Goal: Task Accomplishment & Management: Manage account settings

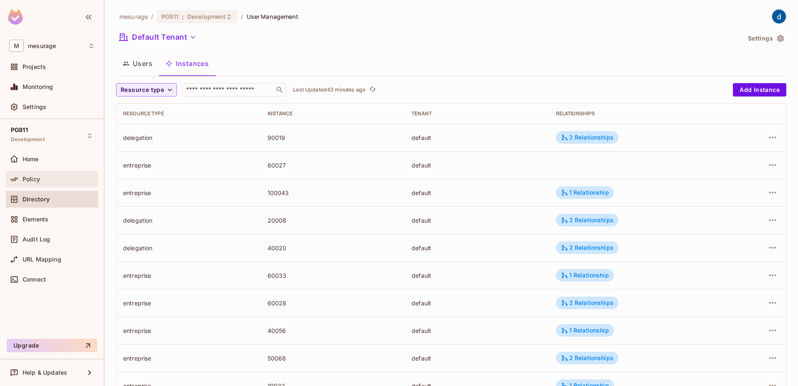
click at [36, 172] on div "Policy" at bounding box center [52, 179] width 92 height 17
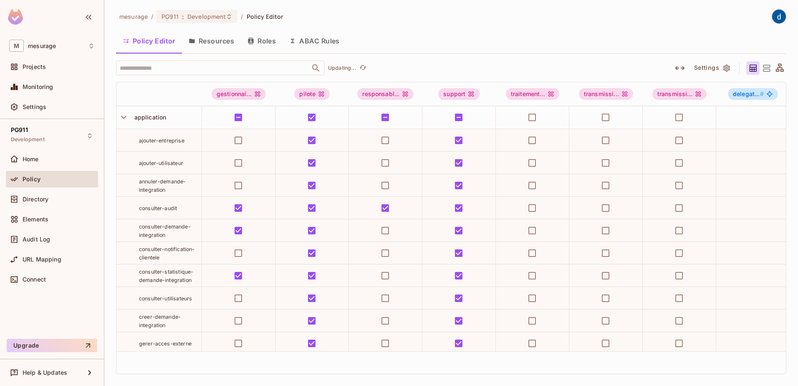
click at [265, 38] on button "Roles" at bounding box center [262, 40] width 42 height 21
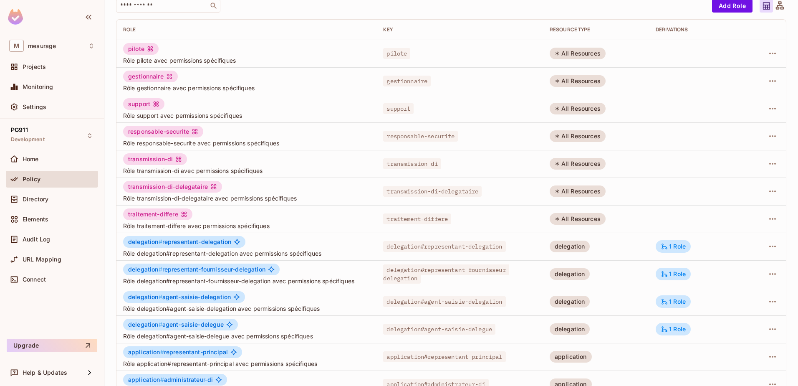
scroll to position [163, 0]
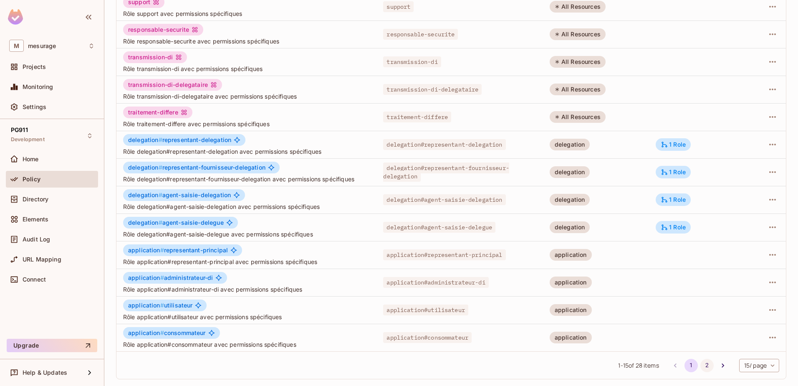
click at [700, 366] on button "2" at bounding box center [706, 365] width 13 height 13
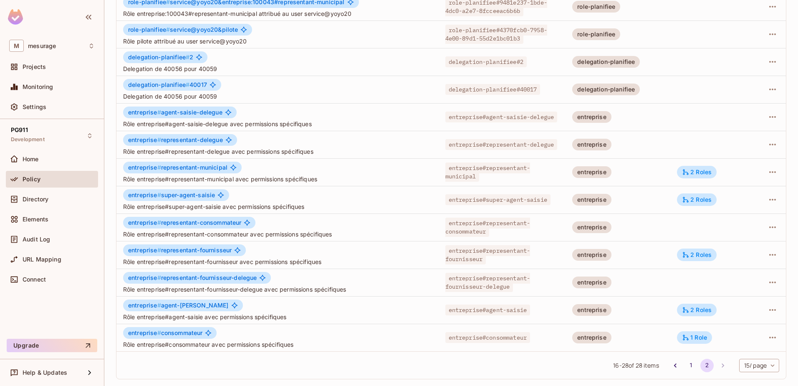
scroll to position [66, 0]
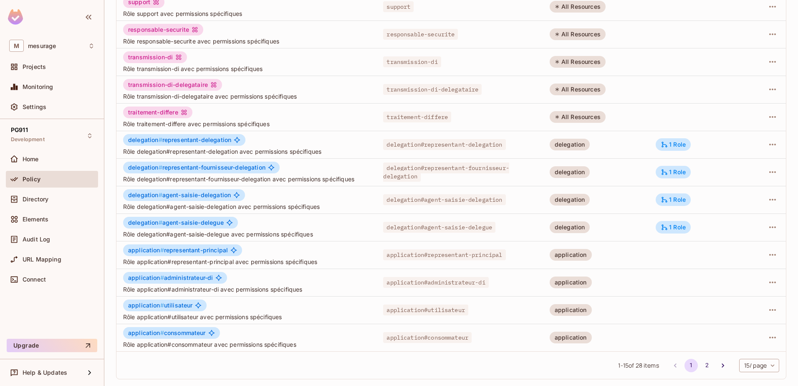
scroll to position [121, 0]
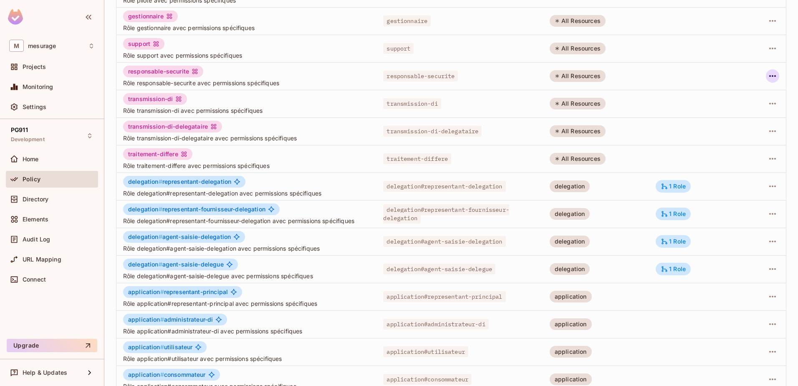
click at [772, 73] on button "button" at bounding box center [772, 75] width 13 height 13
click at [729, 115] on div "Edit Attributes" at bounding box center [737, 113] width 41 height 8
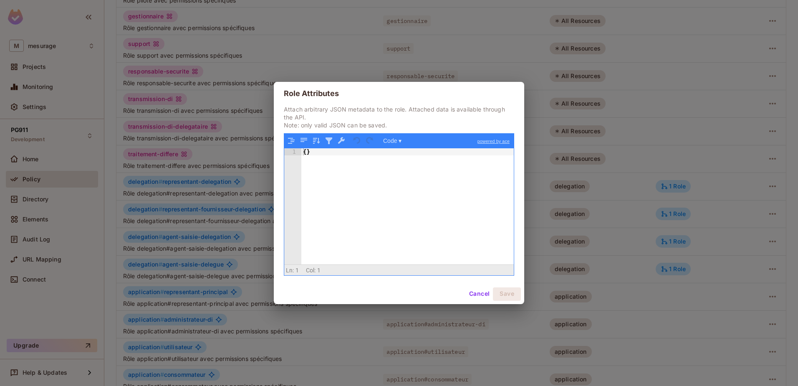
click at [336, 58] on div "Role Attributes Attach arbitrary JSON metadata to the role. Attached data is av…" at bounding box center [399, 193] width 798 height 386
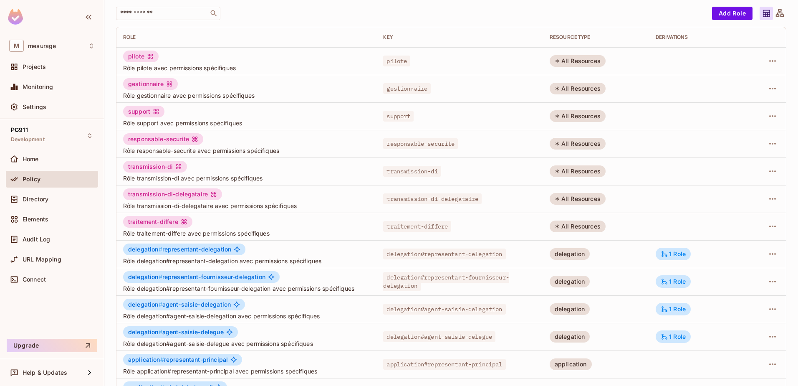
scroll to position [0, 0]
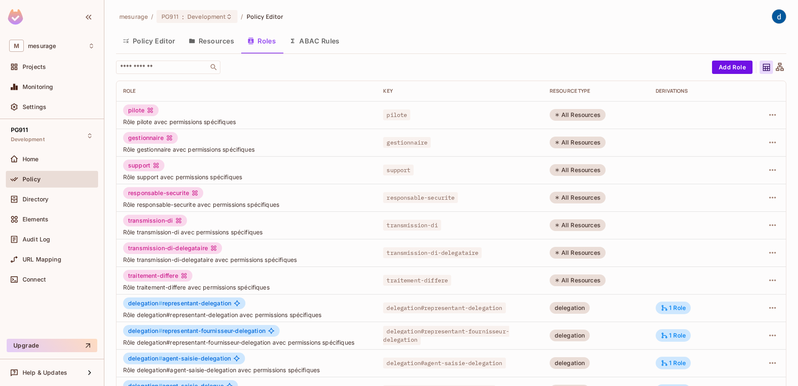
click at [208, 40] on button "Resources" at bounding box center [211, 40] width 59 height 21
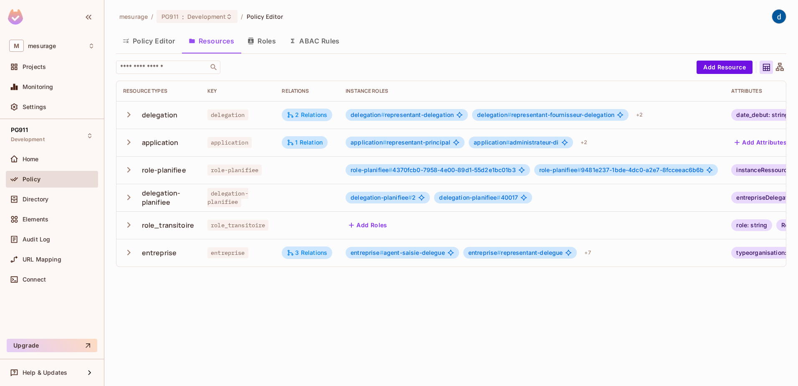
click at [127, 169] on icon "button" at bounding box center [128, 169] width 11 height 11
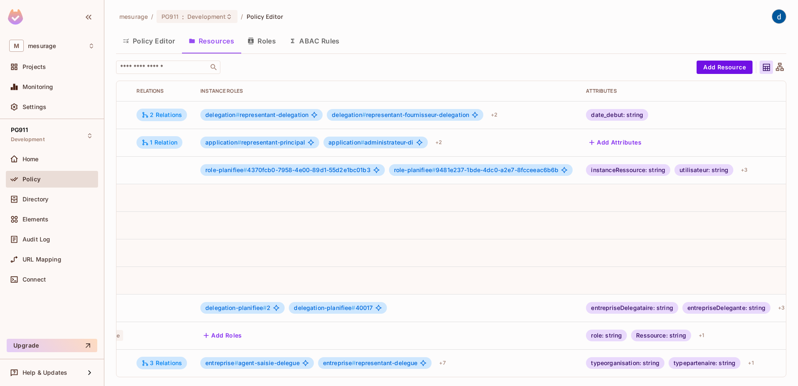
scroll to position [0, 205]
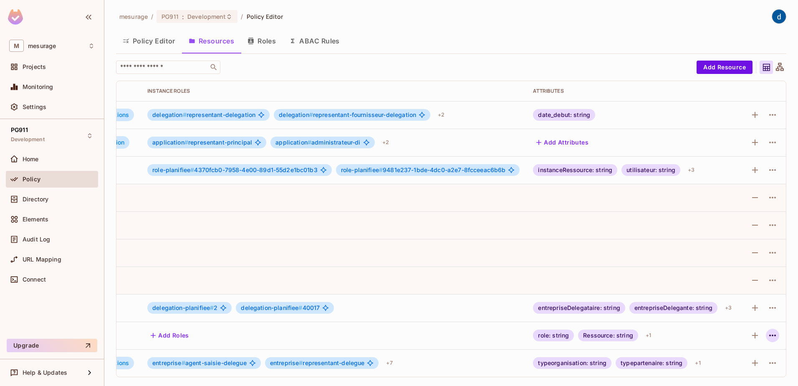
click at [768, 335] on icon "button" at bounding box center [773, 335] width 10 height 10
click at [659, 337] on div at bounding box center [399, 193] width 798 height 386
click at [750, 336] on icon "button" at bounding box center [755, 335] width 10 height 10
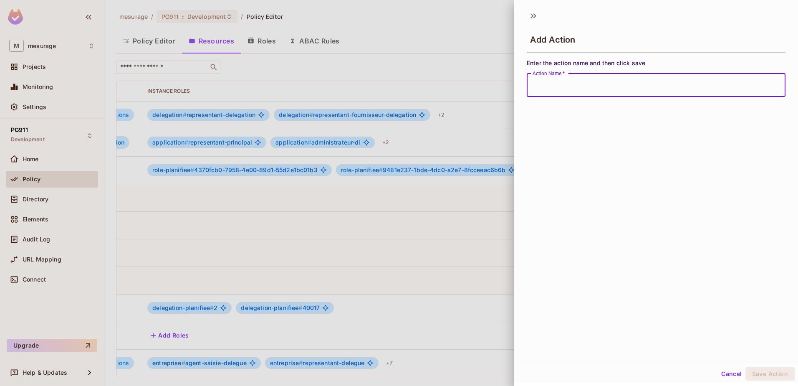
click at [729, 374] on button "Cancel" at bounding box center [731, 373] width 27 height 13
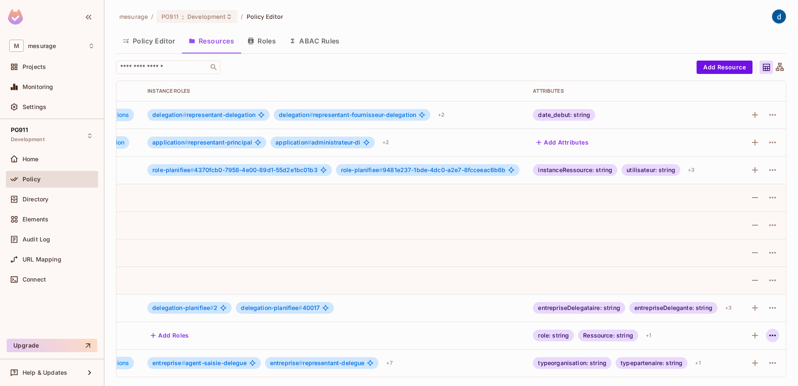
click at [768, 333] on icon "button" at bounding box center [773, 335] width 10 height 10
click at [737, 349] on div "Edit Resource" at bounding box center [729, 348] width 39 height 8
click at [769, 338] on icon "button" at bounding box center [773, 335] width 10 height 10
click at [752, 348] on li "Edit Resource" at bounding box center [726, 348] width 79 height 18
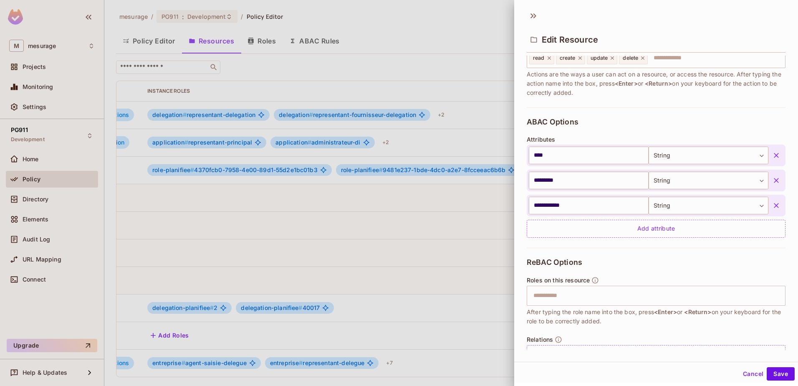
scroll to position [42, 0]
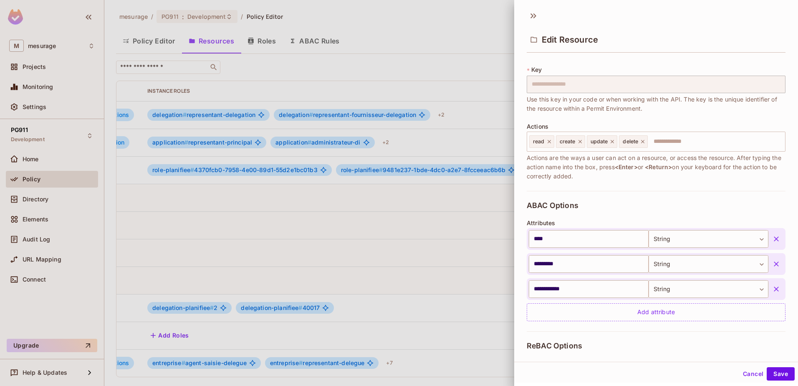
click at [435, 225] on div at bounding box center [399, 193] width 798 height 386
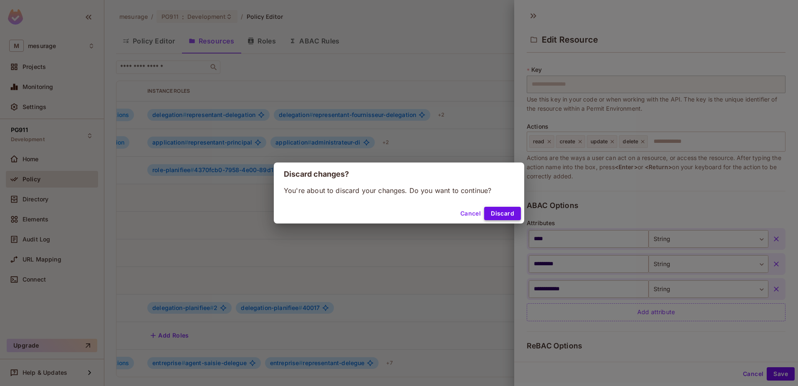
click at [497, 209] on button "Discard" at bounding box center [502, 213] width 37 height 13
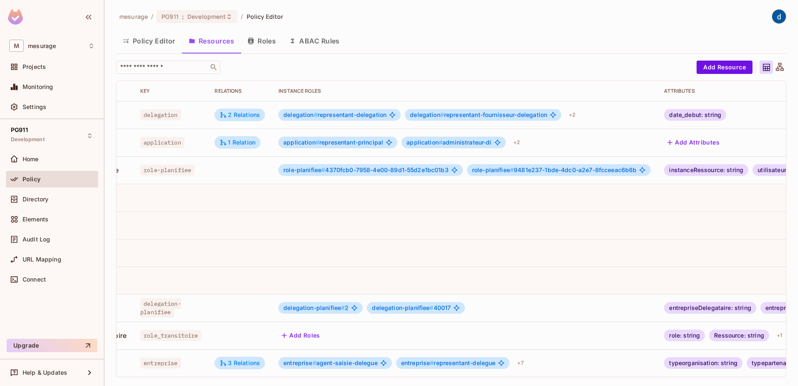
scroll to position [0, 0]
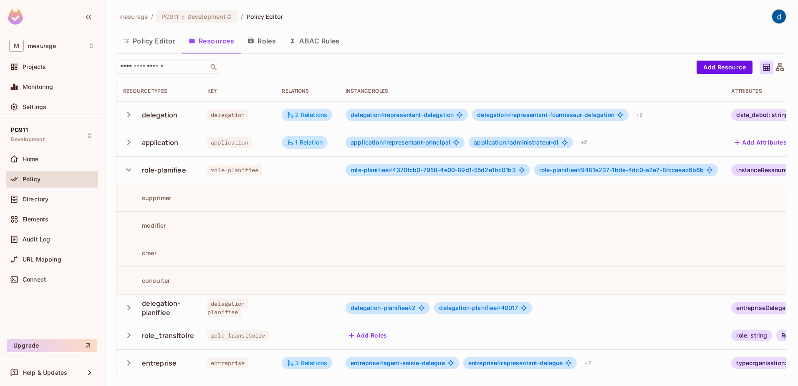
click at [772, 16] on img at bounding box center [779, 17] width 14 height 14
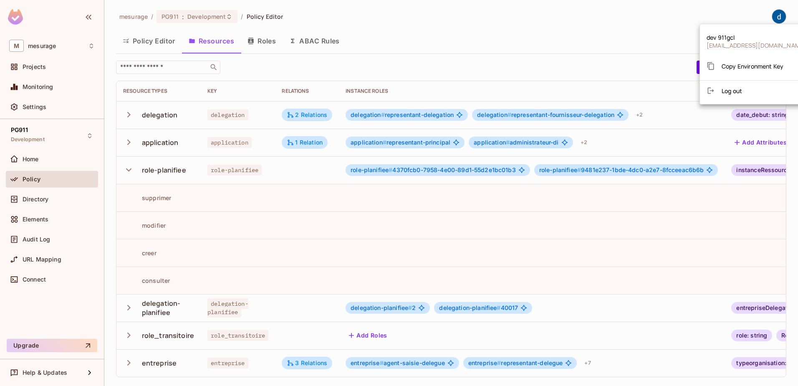
click at [516, 31] on div at bounding box center [399, 193] width 798 height 386
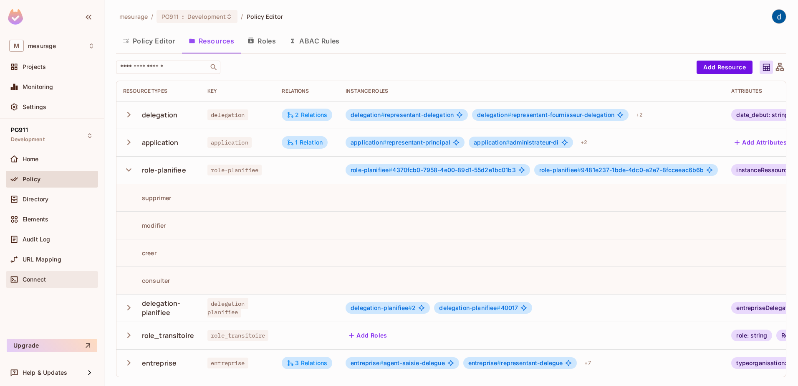
click at [31, 280] on span "Connect" at bounding box center [34, 279] width 23 height 7
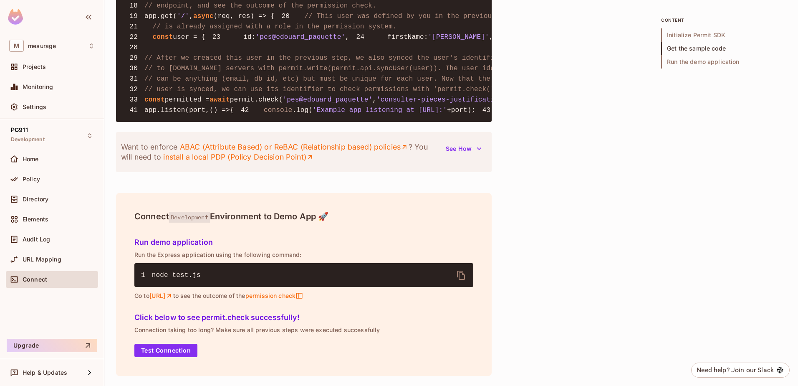
scroll to position [995, 0]
click at [34, 256] on span "URL Mapping" at bounding box center [42, 259] width 39 height 7
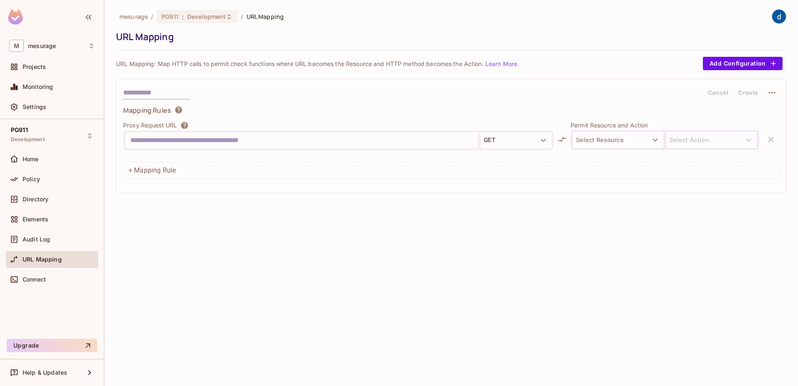
click at [214, 143] on input "text" at bounding box center [301, 140] width 343 height 13
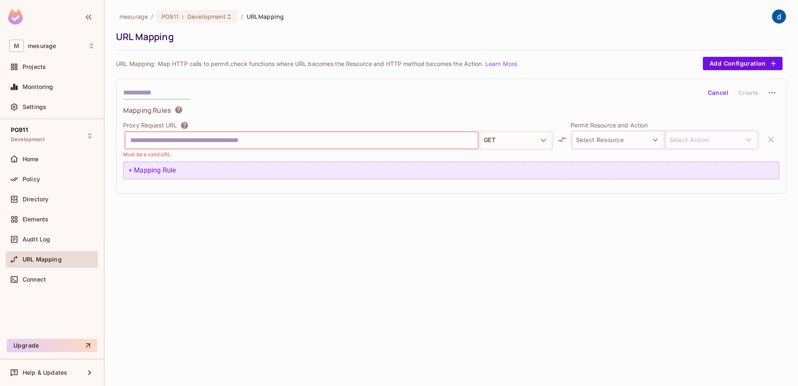
click at [133, 172] on div "+ Mapping Rule" at bounding box center [451, 171] width 656 height 18
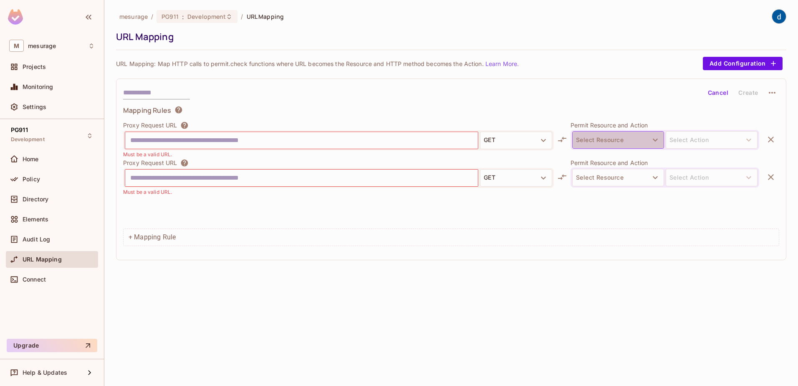
click at [653, 136] on icon "button" at bounding box center [655, 140] width 10 height 10
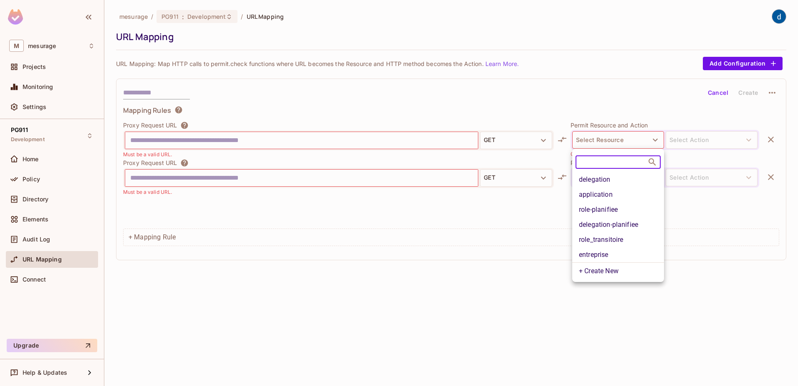
click at [317, 112] on div at bounding box center [399, 193] width 798 height 386
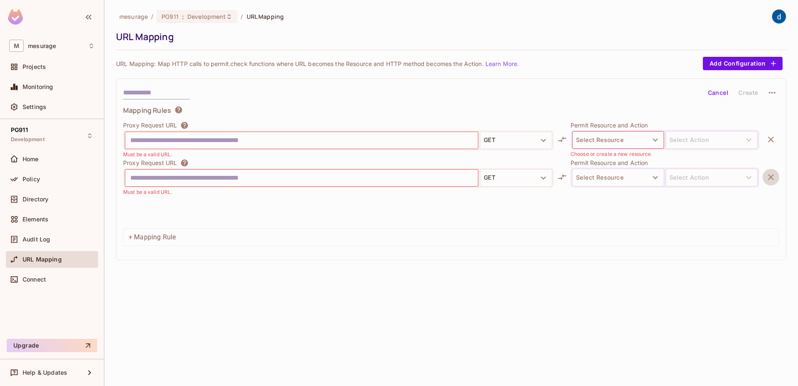
click at [773, 181] on icon "button" at bounding box center [771, 177] width 10 height 10
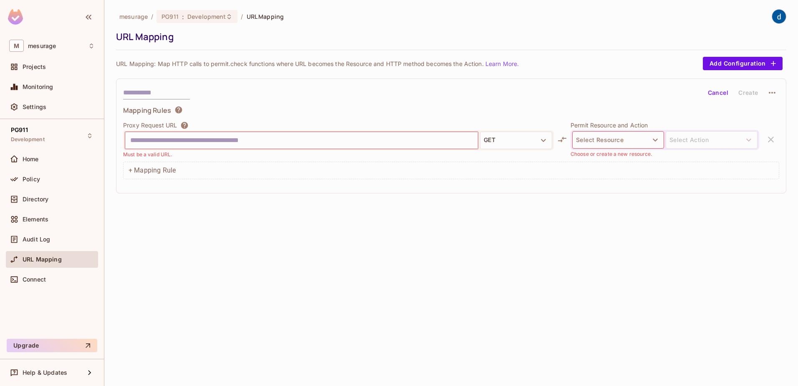
click at [262, 144] on input "text" at bounding box center [301, 140] width 343 height 13
click at [527, 138] on button "GET" at bounding box center [516, 140] width 72 height 18
click at [726, 142] on div at bounding box center [399, 193] width 798 height 386
click at [652, 143] on icon "button" at bounding box center [655, 140] width 10 height 10
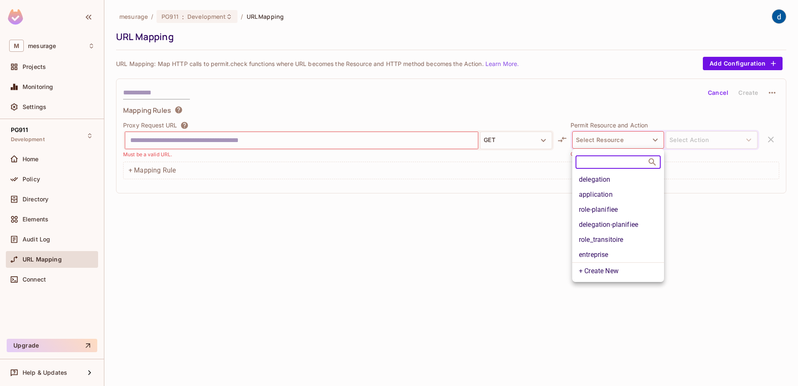
click at [619, 182] on li "delegation" at bounding box center [618, 179] width 92 height 15
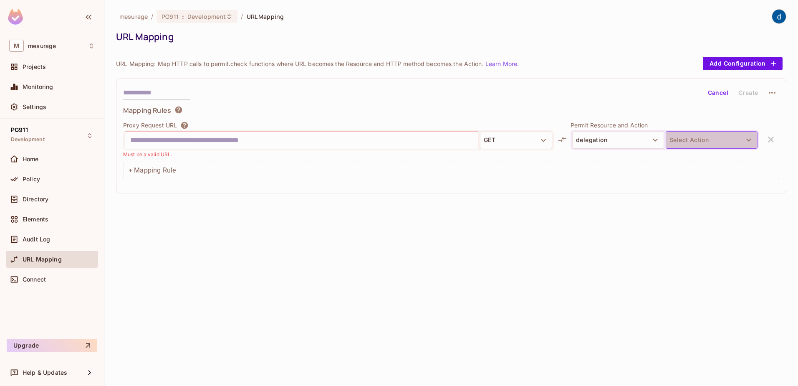
click at [739, 138] on button "Select Action" at bounding box center [712, 140] width 92 height 18
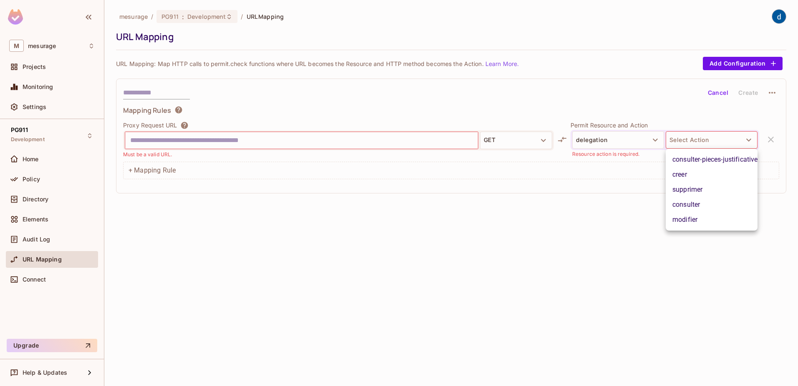
click at [574, 224] on div at bounding box center [399, 193] width 798 height 386
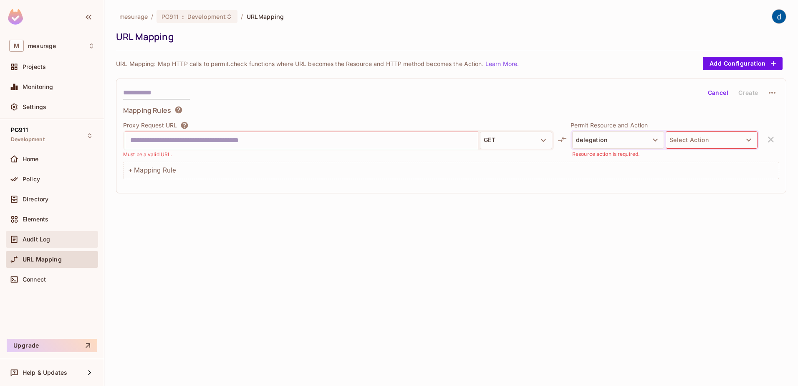
click at [48, 244] on div "Audit Log" at bounding box center [52, 239] width 92 height 17
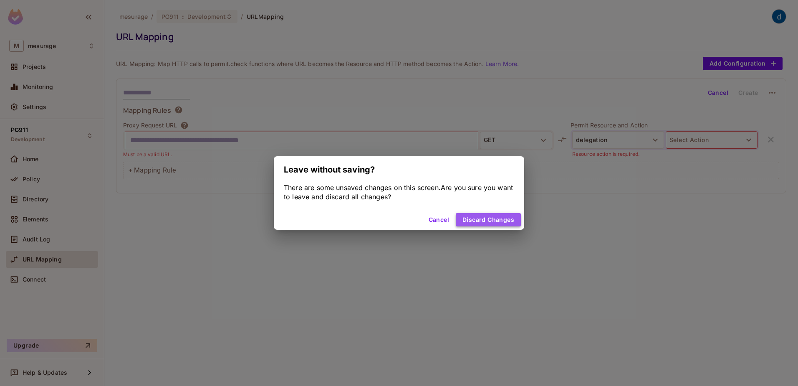
click at [500, 221] on button "Discard Changes" at bounding box center [488, 219] width 65 height 13
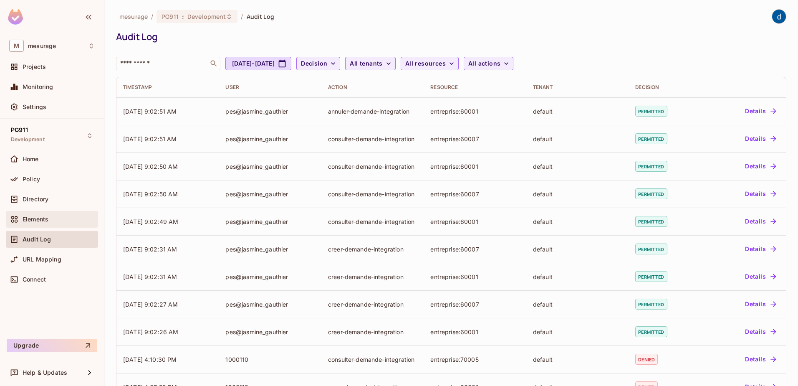
click at [59, 219] on div "Elements" at bounding box center [59, 219] width 72 height 7
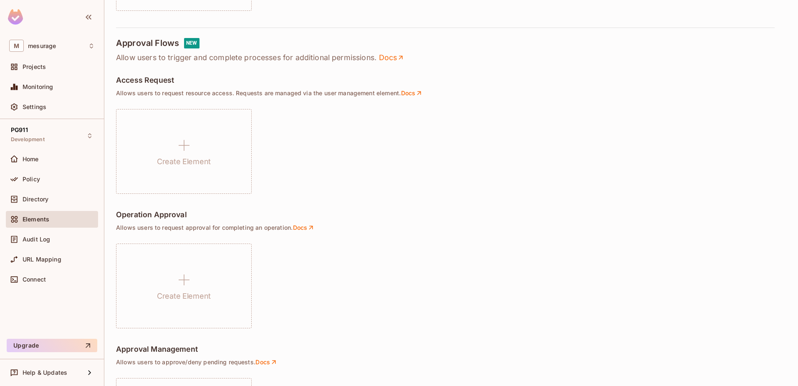
scroll to position [459, 0]
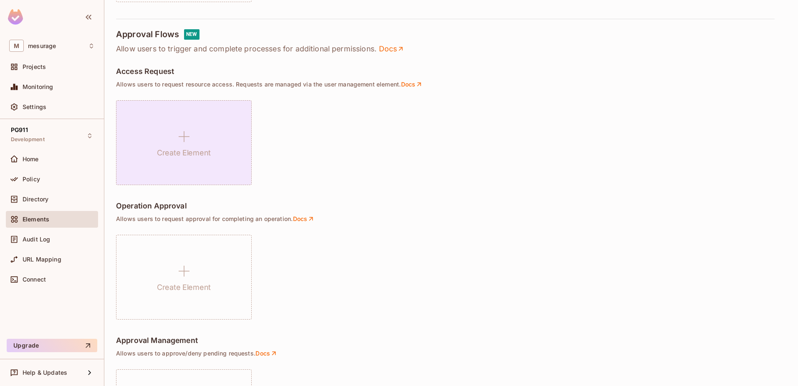
click at [196, 155] on h1 "Create Element" at bounding box center [184, 153] width 54 height 13
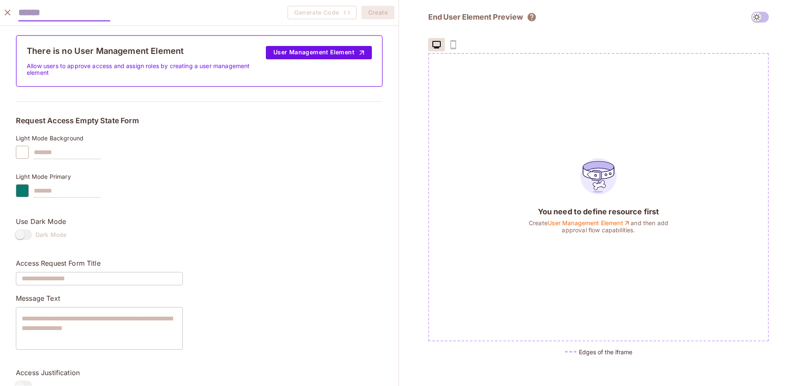
click at [7, 12] on icon "close" at bounding box center [8, 13] width 6 height 6
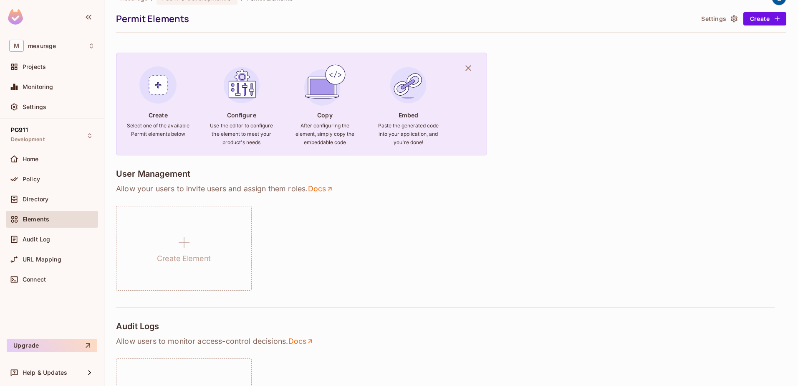
scroll to position [0, 0]
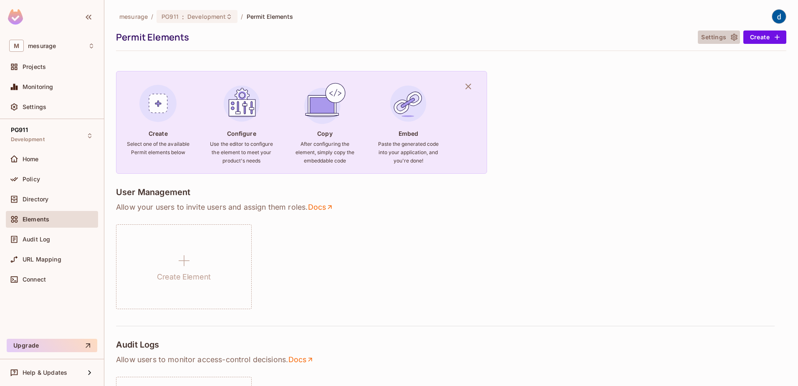
click at [720, 37] on button "Settings" at bounding box center [719, 36] width 42 height 13
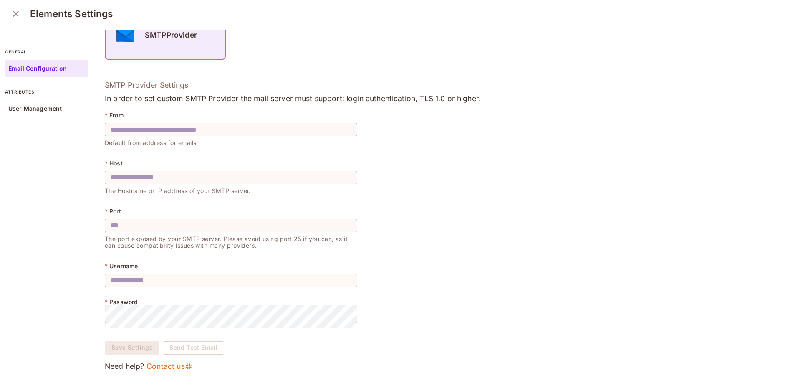
scroll to position [3, 0]
click at [43, 108] on p "User Management" at bounding box center [34, 108] width 53 height 7
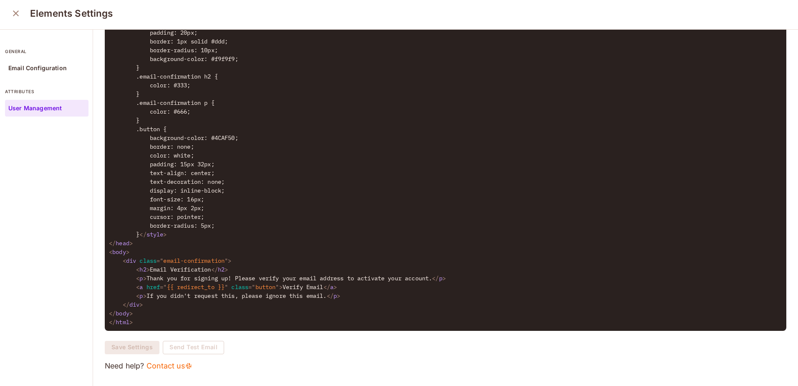
scroll to position [401, 0]
click at [173, 361] on link "Contact us" at bounding box center [170, 366] width 46 height 10
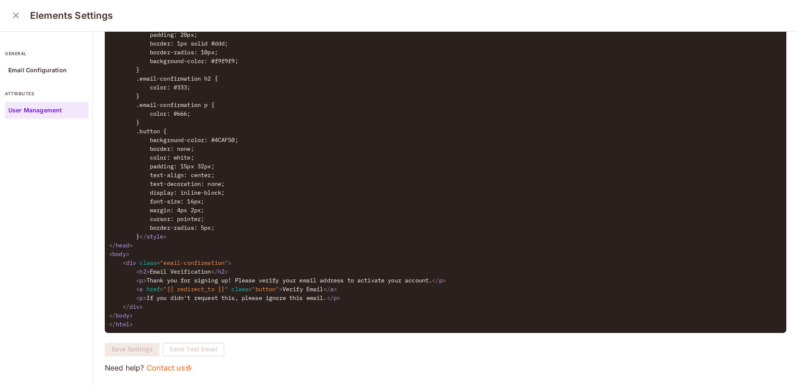
scroll to position [0, 0]
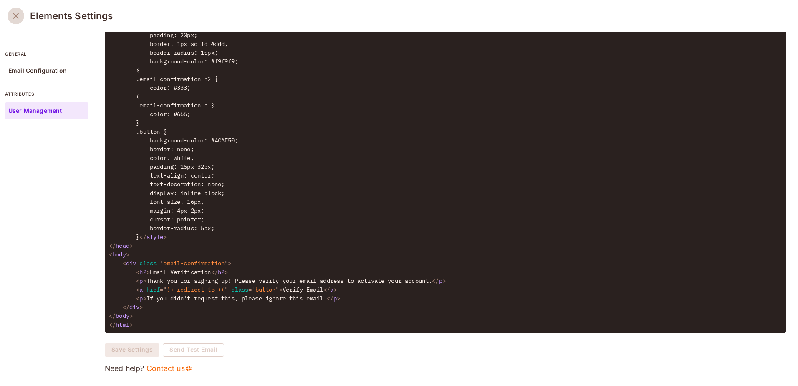
click at [15, 16] on icon "close" at bounding box center [16, 16] width 10 height 10
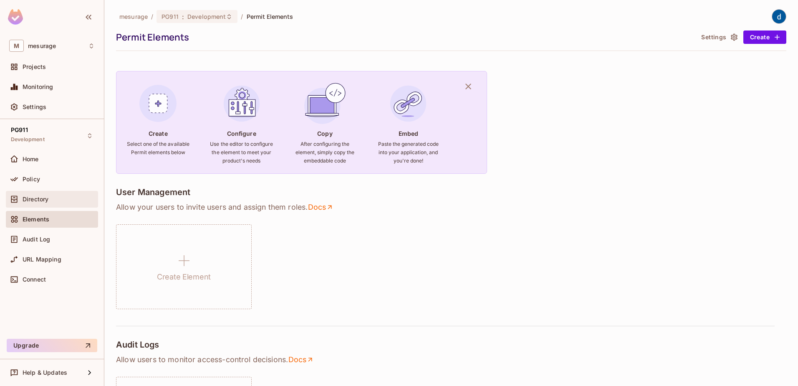
click at [35, 200] on span "Directory" at bounding box center [36, 199] width 26 height 7
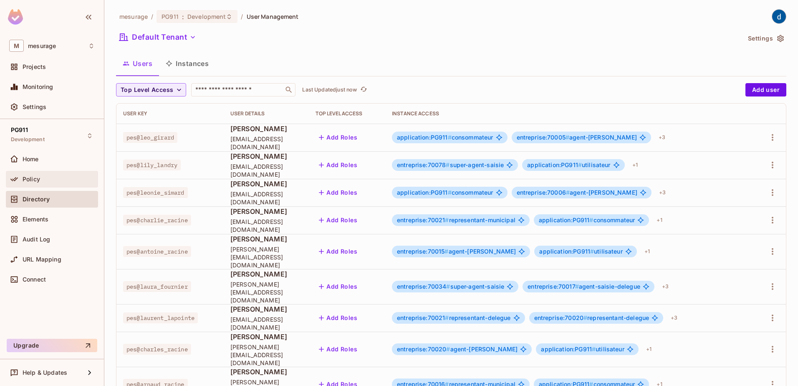
click at [38, 177] on span "Policy" at bounding box center [32, 179] width 18 height 7
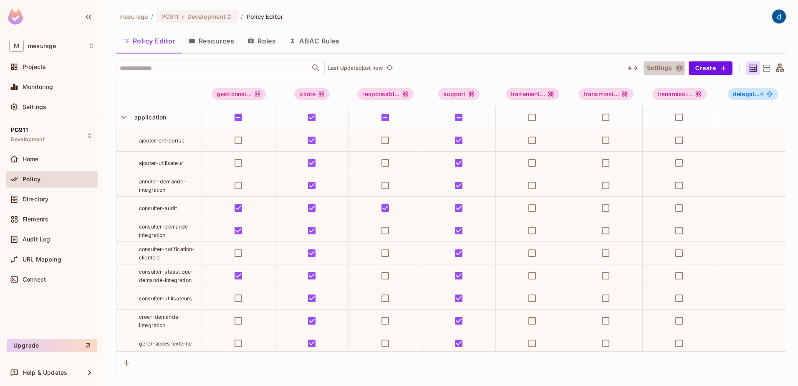
click at [674, 70] on button "Settings" at bounding box center [665, 67] width 42 height 13
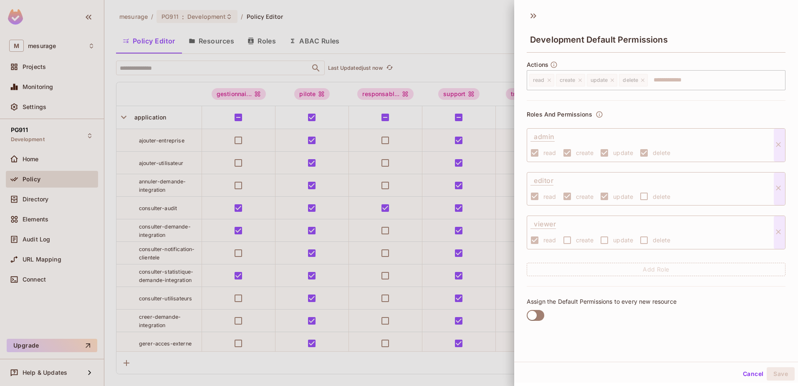
scroll to position [1, 0]
click at [468, 21] on div at bounding box center [399, 193] width 798 height 386
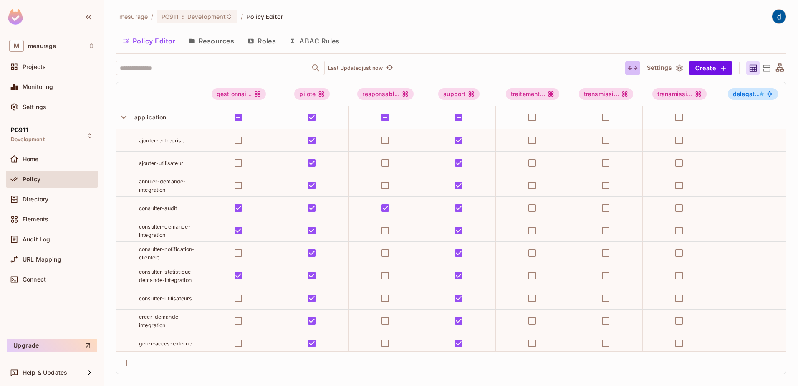
click at [634, 69] on icon "button" at bounding box center [633, 68] width 10 height 10
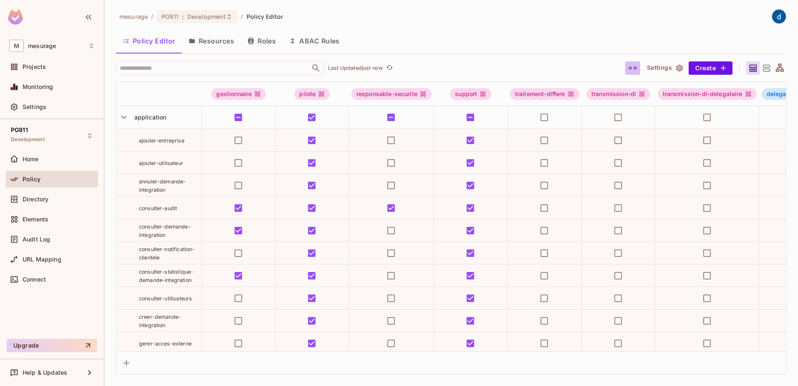
click at [634, 69] on icon "button" at bounding box center [633, 68] width 10 height 10
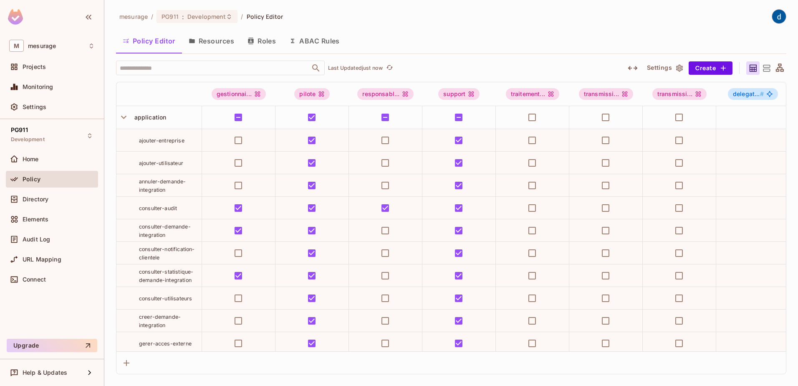
click at [634, 69] on icon "button" at bounding box center [633, 68] width 10 height 10
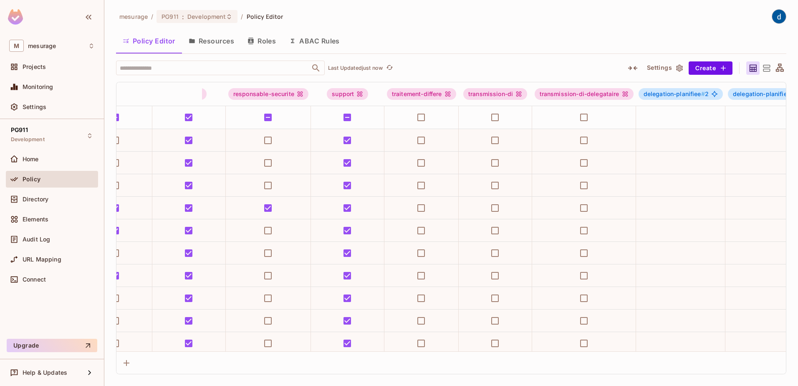
scroll to position [0, 0]
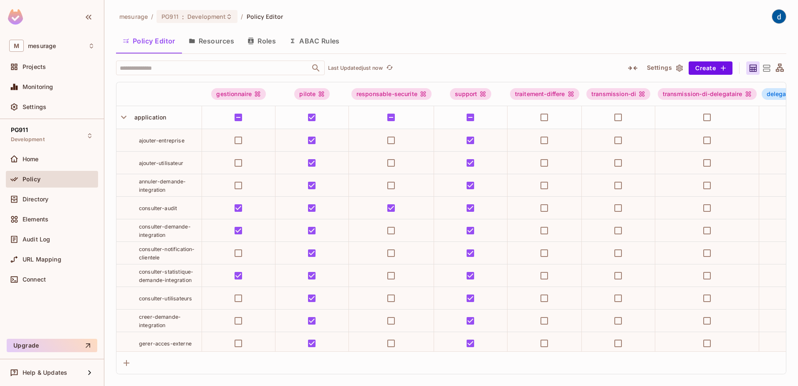
click at [680, 68] on icon "button" at bounding box center [679, 68] width 8 height 8
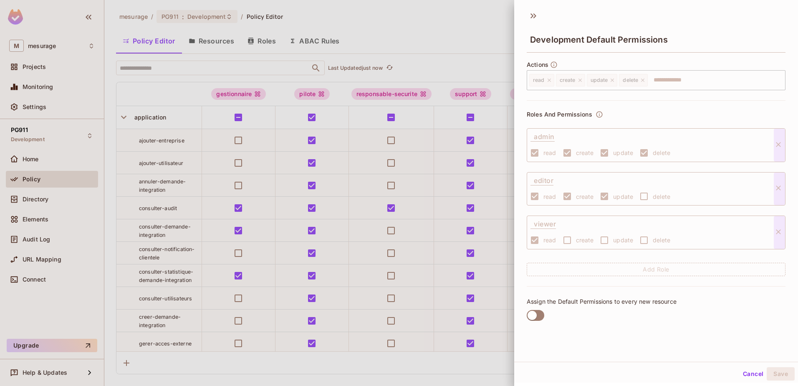
scroll to position [1, 0]
click at [445, 38] on div at bounding box center [399, 193] width 798 height 386
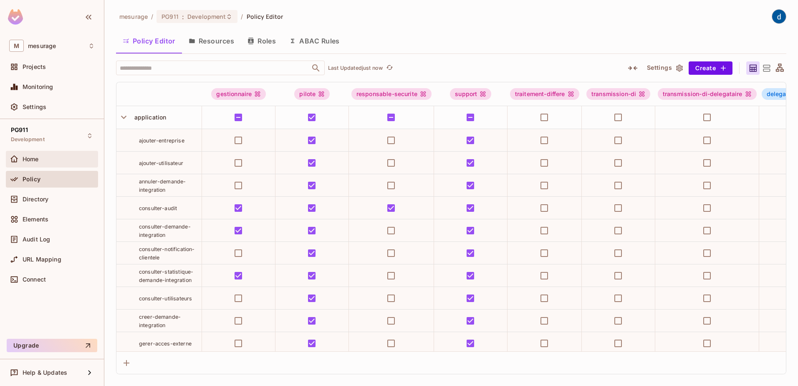
click at [40, 164] on div "Home" at bounding box center [52, 159] width 86 height 10
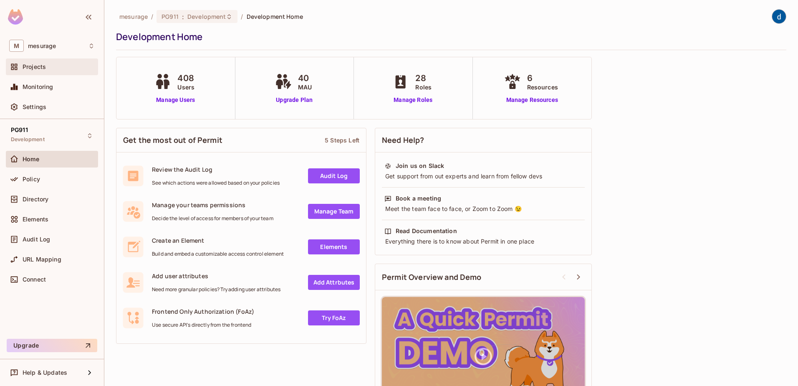
click at [44, 70] on span "Projects" at bounding box center [34, 66] width 23 height 7
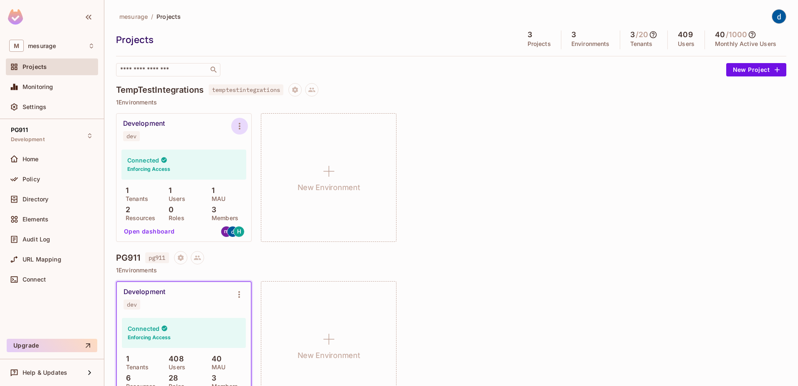
click at [239, 129] on icon "Environment settings" at bounding box center [240, 126] width 10 height 10
click at [485, 250] on div at bounding box center [399, 193] width 798 height 386
click at [298, 91] on icon "Project settings" at bounding box center [295, 89] width 6 height 6
click at [480, 179] on div at bounding box center [399, 193] width 798 height 386
click at [42, 88] on span "Monitoring" at bounding box center [38, 86] width 31 height 7
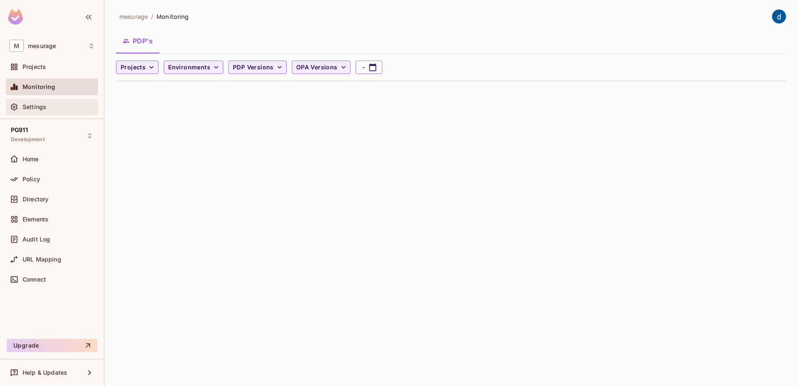
click at [31, 107] on span "Settings" at bounding box center [35, 107] width 24 height 7
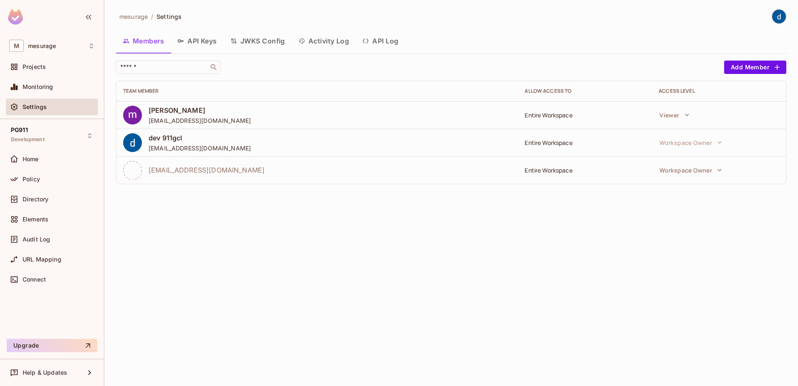
click at [386, 35] on button "API Log" at bounding box center [380, 40] width 49 height 21
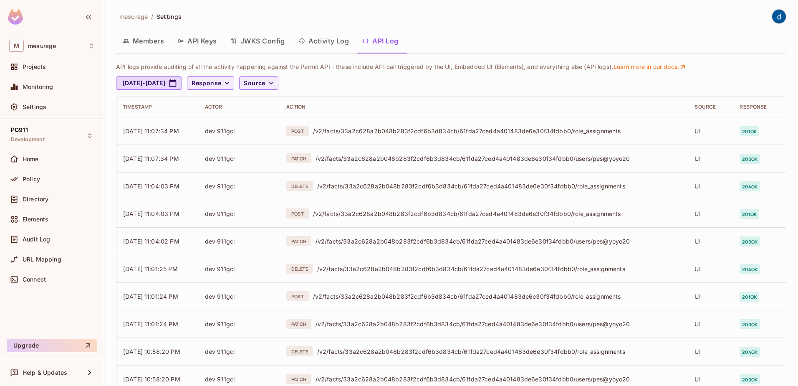
click at [337, 40] on button "Activity Log" at bounding box center [324, 40] width 64 height 21
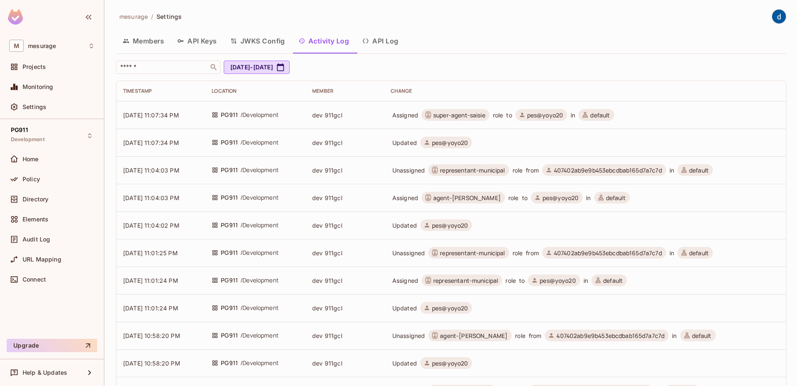
click at [260, 41] on button "JWKS Config" at bounding box center [258, 40] width 68 height 21
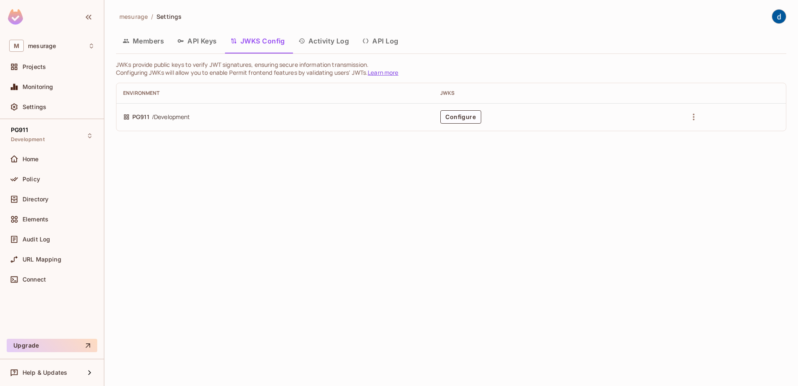
click at [183, 40] on icon "button" at bounding box center [180, 41] width 7 height 7
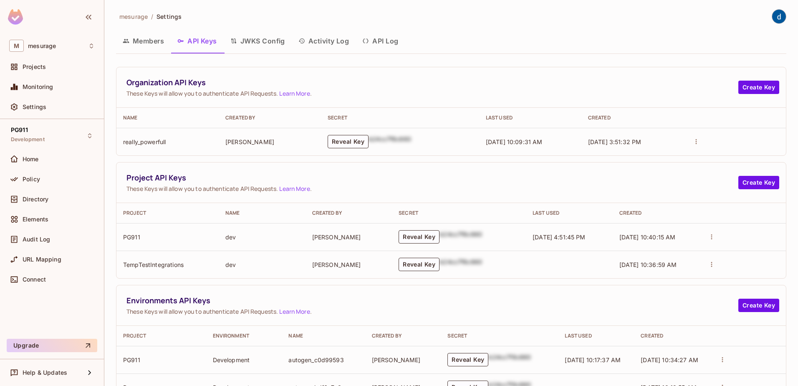
click at [136, 41] on button "Members" at bounding box center [143, 40] width 55 height 21
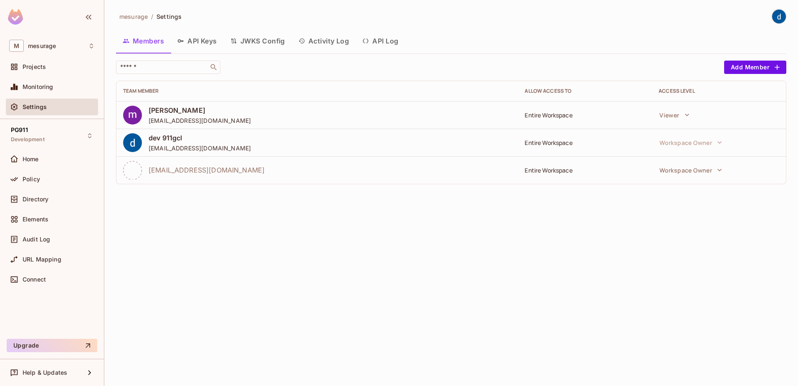
click at [254, 40] on button "JWKS Config" at bounding box center [258, 40] width 68 height 21
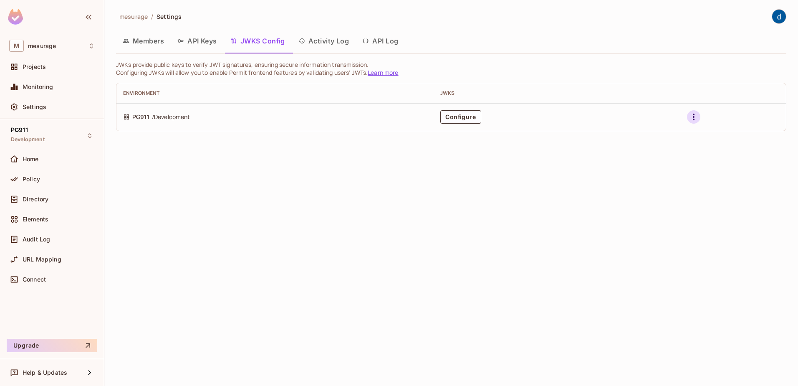
click at [696, 120] on icon "button" at bounding box center [694, 117] width 10 height 10
click at [147, 46] on div at bounding box center [399, 193] width 798 height 386
click at [149, 40] on button "Members" at bounding box center [143, 40] width 55 height 21
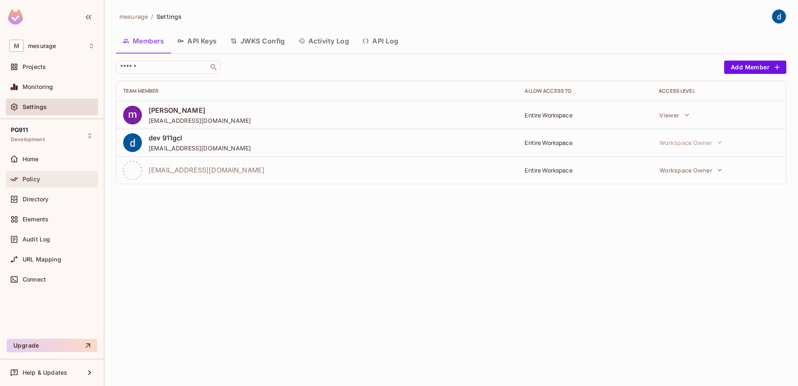
click at [45, 178] on div "Policy" at bounding box center [59, 179] width 72 height 7
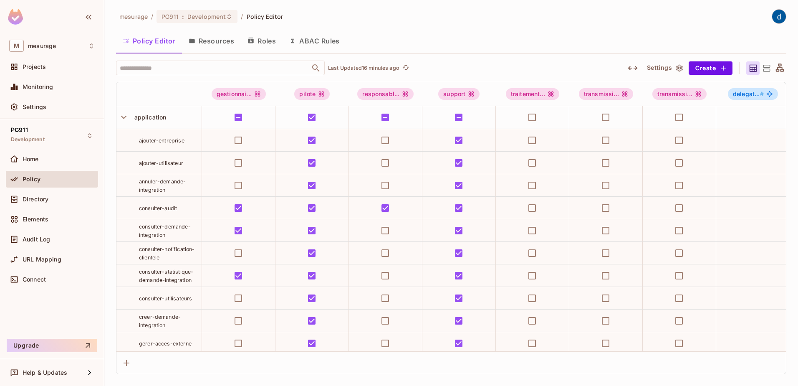
click at [266, 43] on button "Roles" at bounding box center [262, 40] width 42 height 21
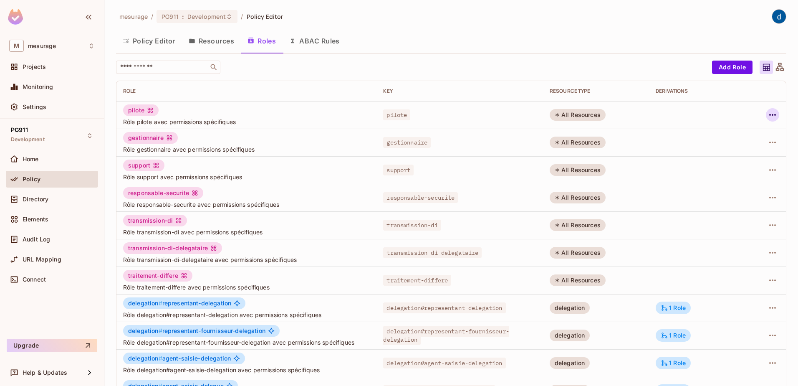
click at [768, 116] on icon "button" at bounding box center [773, 115] width 10 height 10
click at [679, 66] on div at bounding box center [399, 193] width 798 height 386
click at [714, 66] on button "Add Role" at bounding box center [732, 67] width 40 height 13
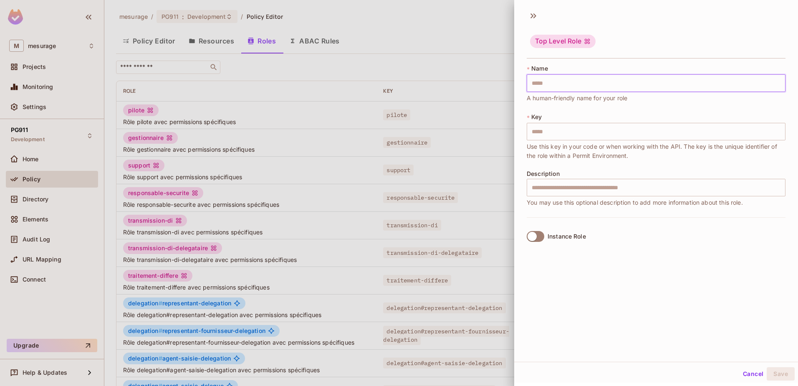
click at [637, 92] on input "text" at bounding box center [656, 83] width 259 height 18
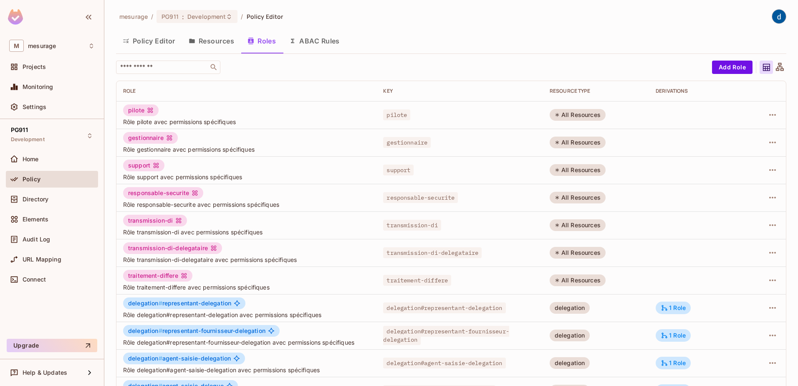
click at [614, 23] on div "mesurage / PG911 : Development / Policy Editor" at bounding box center [451, 16] width 670 height 15
click at [721, 68] on button "Add Role" at bounding box center [732, 67] width 40 height 13
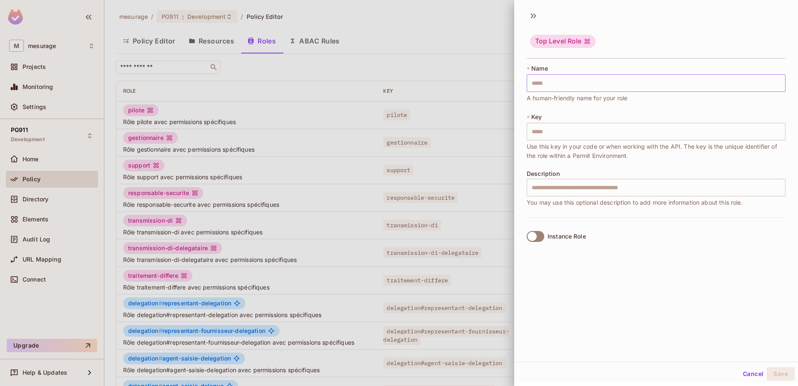
click at [627, 82] on input "text" at bounding box center [656, 83] width 259 height 18
type input "*"
type input "**"
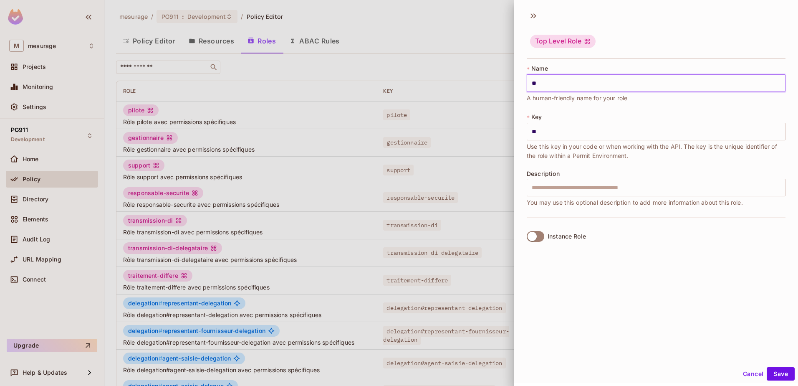
type input "***"
type input "****"
type input "*****"
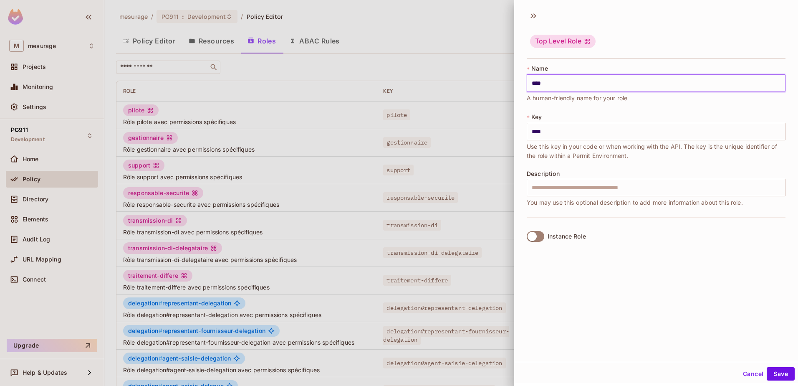
type input "*****"
type input "******"
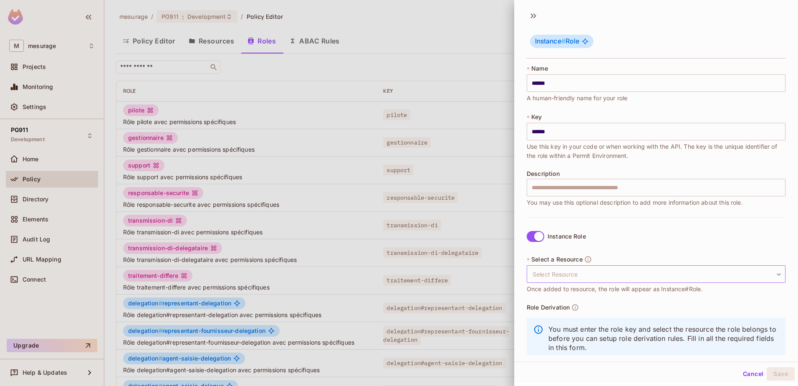
click at [648, 272] on body "M mesurage Projects Monitoring Settings PG911 Development Home Policy Directory…" at bounding box center [399, 193] width 798 height 386
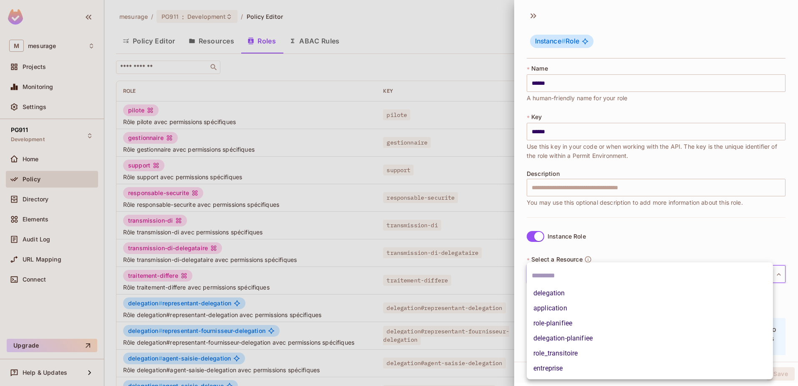
click at [550, 368] on li "entreprise" at bounding box center [650, 368] width 246 height 15
type input "**********"
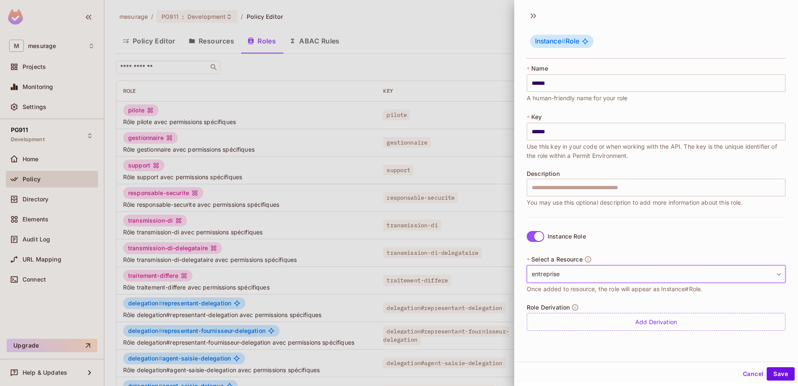
scroll to position [1, 0]
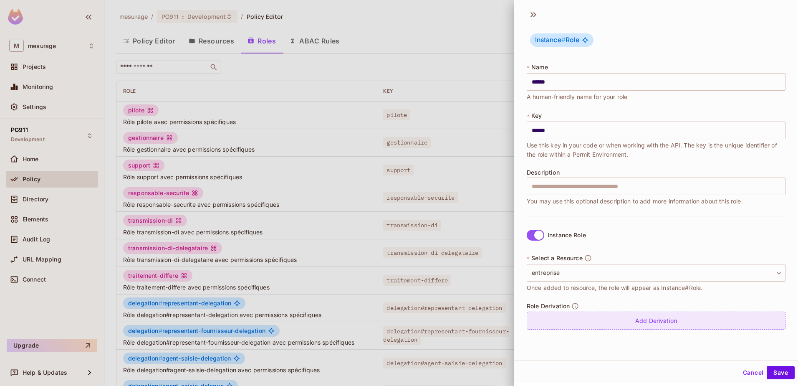
click at [654, 323] on div "Add Derivation" at bounding box center [656, 320] width 259 height 18
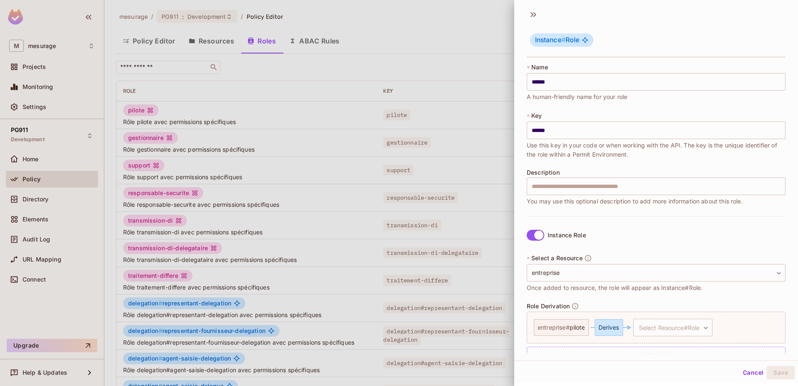
scroll to position [21, 0]
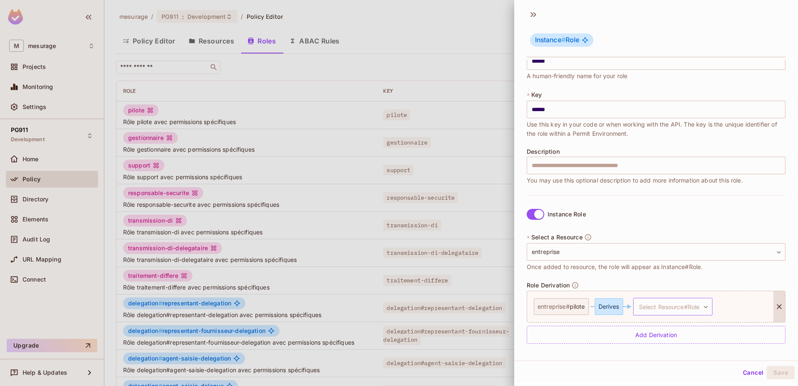
click at [710, 307] on body "M mesurage Projects Monitoring Settings PG911 Development Home Policy Directory…" at bounding box center [399, 193] width 798 height 386
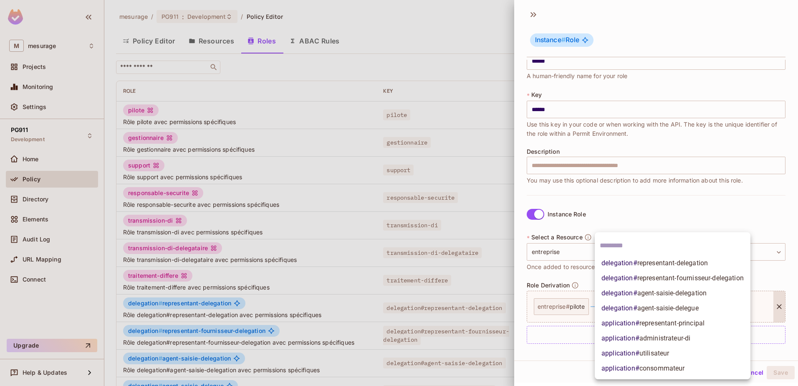
click at [559, 355] on div at bounding box center [399, 193] width 798 height 386
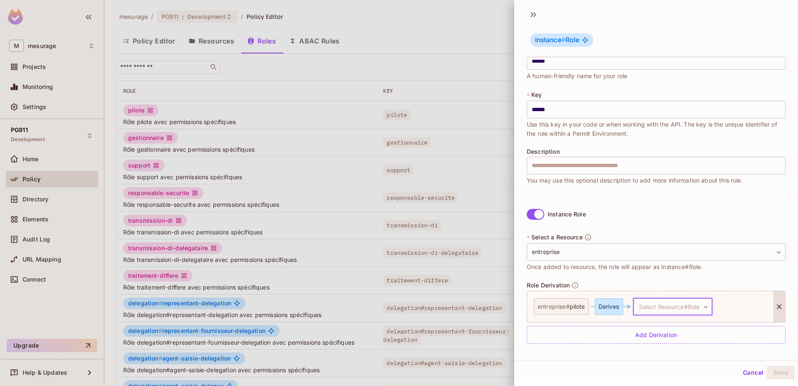
click at [692, 303] on body "M mesurage Projects Monitoring Settings PG911 Development Home Policy Directory…" at bounding box center [399, 193] width 798 height 386
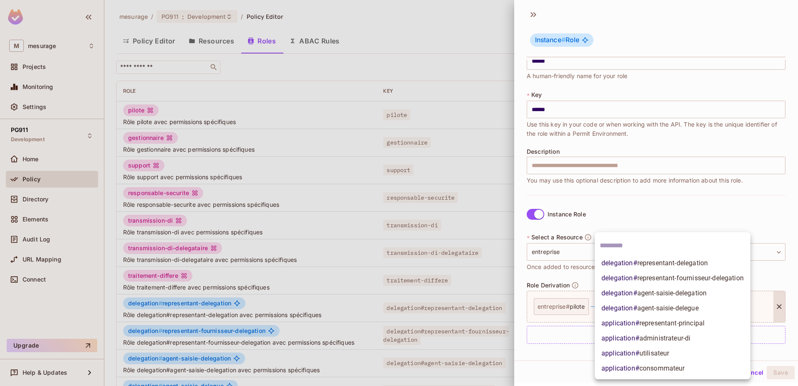
click at [563, 362] on div at bounding box center [399, 193] width 798 height 386
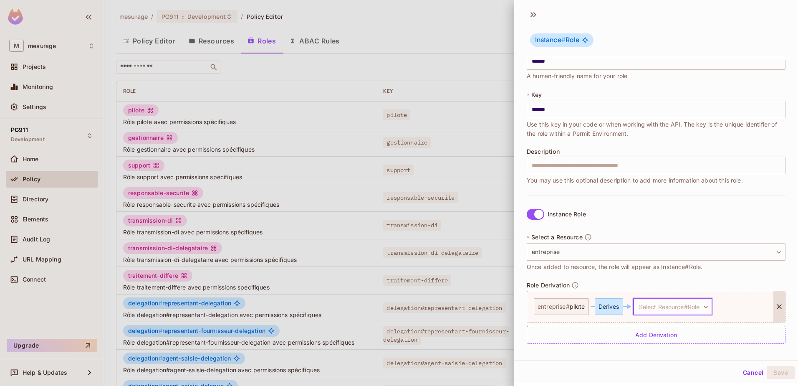
click at [773, 310] on div at bounding box center [779, 306] width 12 height 31
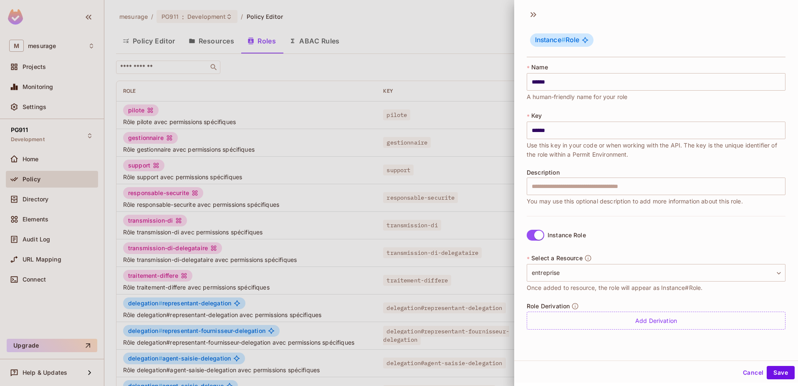
scroll to position [0, 0]
click at [776, 372] on button "Save" at bounding box center [781, 372] width 28 height 13
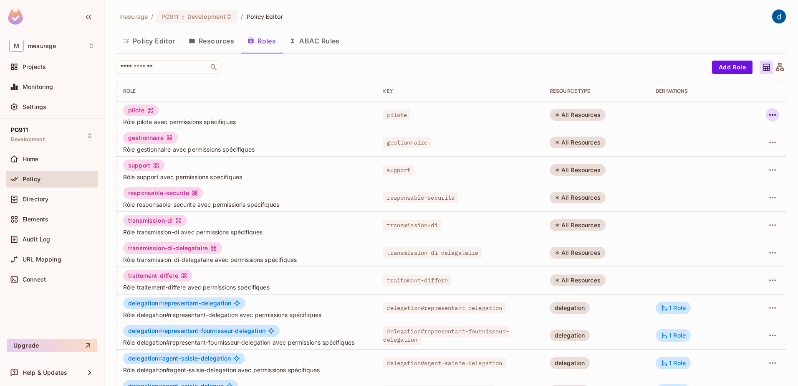
click at [768, 114] on icon "button" at bounding box center [773, 115] width 10 height 10
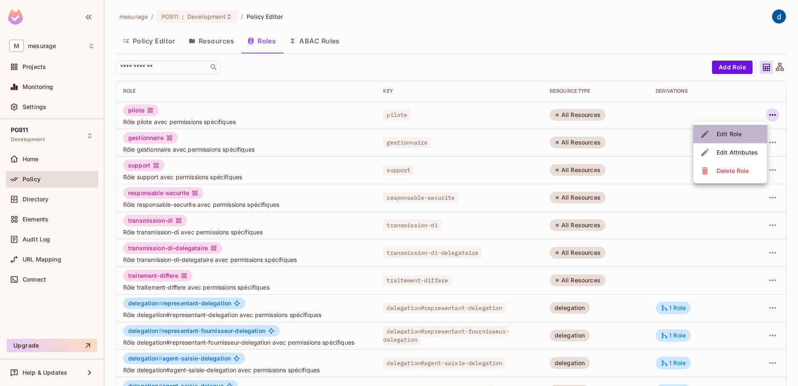
click at [741, 132] on div "Edit Role" at bounding box center [729, 134] width 25 height 8
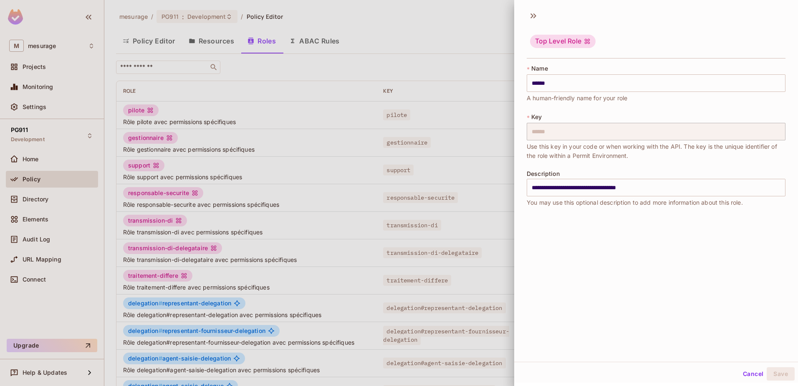
click at [749, 373] on button "Cancel" at bounding box center [753, 373] width 27 height 13
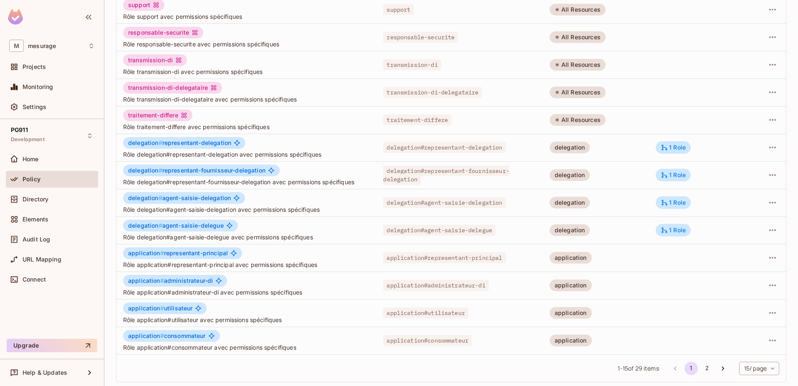
scroll to position [163, 0]
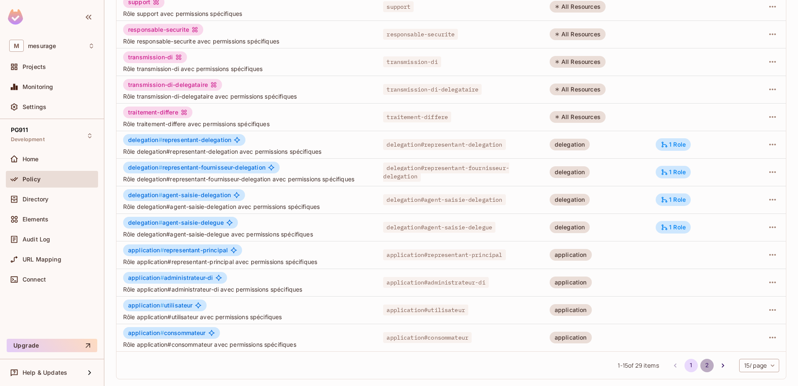
click at [702, 366] on button "2" at bounding box center [706, 365] width 13 height 13
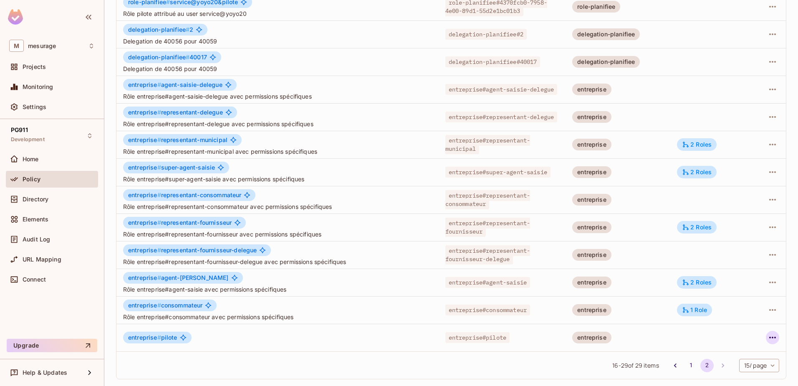
click at [768, 337] on icon "button" at bounding box center [773, 337] width 10 height 10
click at [735, 366] on div "Delete Role" at bounding box center [733, 366] width 32 height 8
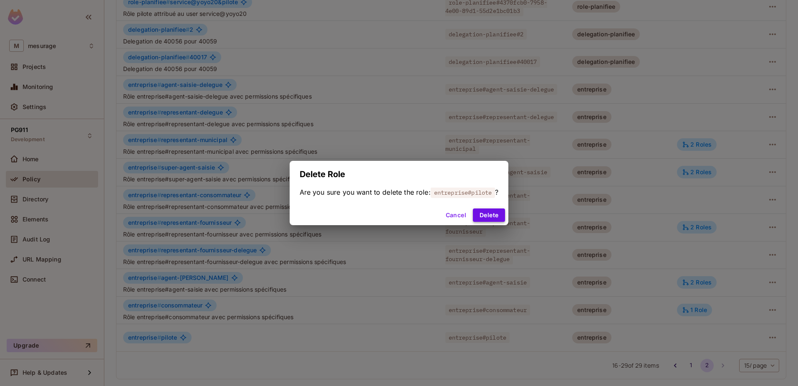
click at [497, 215] on button "Delete" at bounding box center [489, 214] width 32 height 13
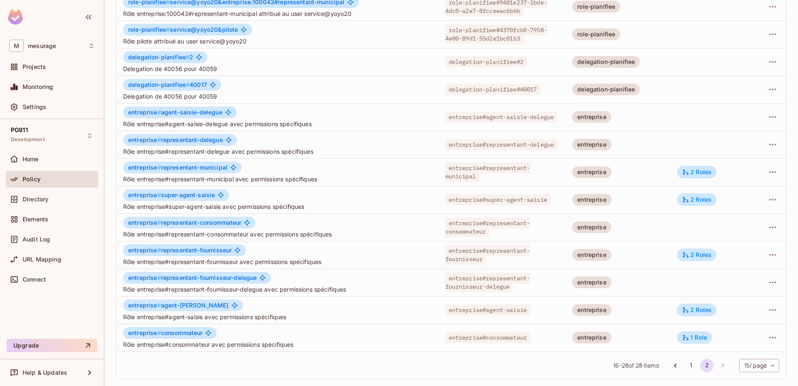
scroll to position [0, 0]
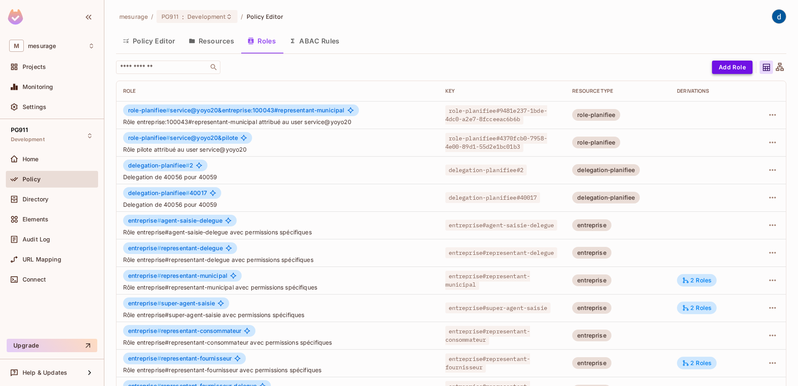
click at [735, 64] on button "Add Role" at bounding box center [732, 67] width 40 height 13
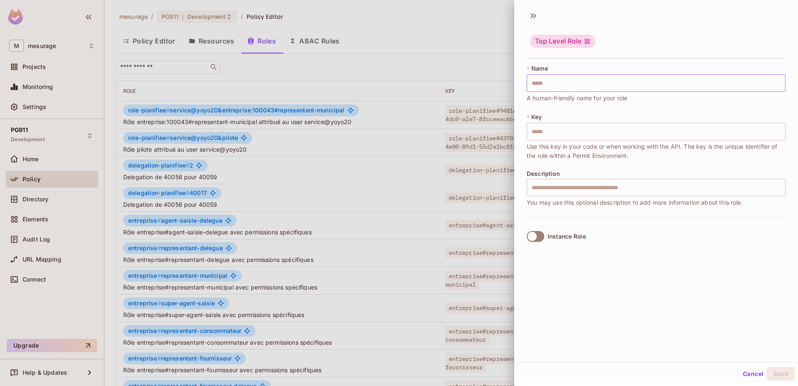
click at [581, 86] on input "text" at bounding box center [656, 83] width 259 height 18
type input "*"
type input "**"
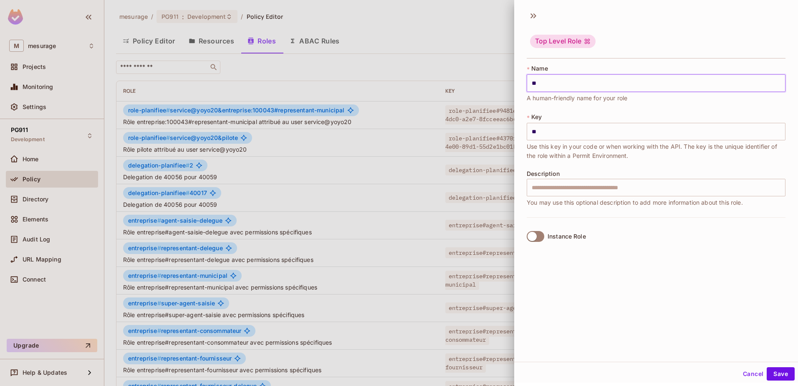
type input "***"
type input "****"
type input "*****"
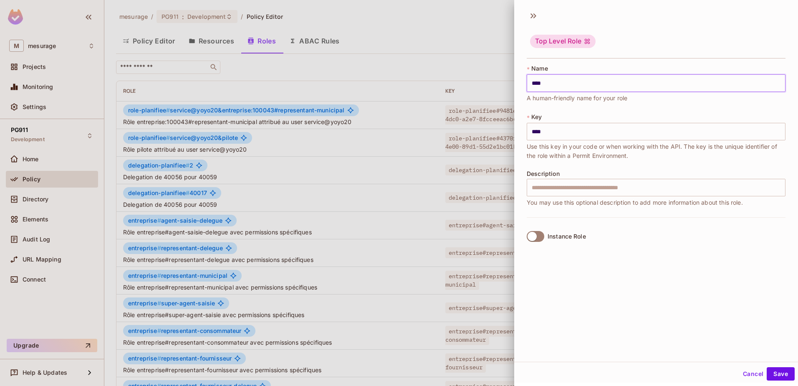
type input "*****"
type input "******"
click at [575, 188] on input "text" at bounding box center [656, 188] width 259 height 18
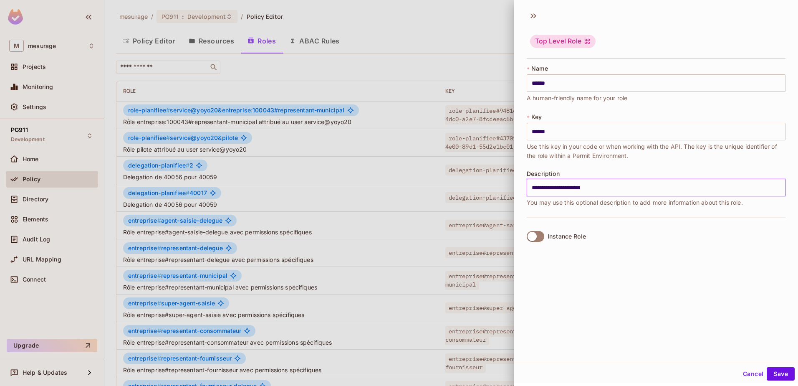
type input "**********"
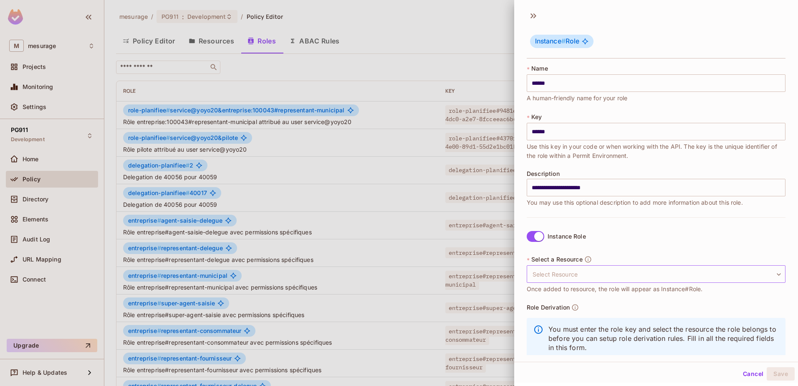
click at [594, 271] on body "M mesurage Projects Monitoring Settings PG911 Development Home Policy Directory…" at bounding box center [399, 193] width 798 height 386
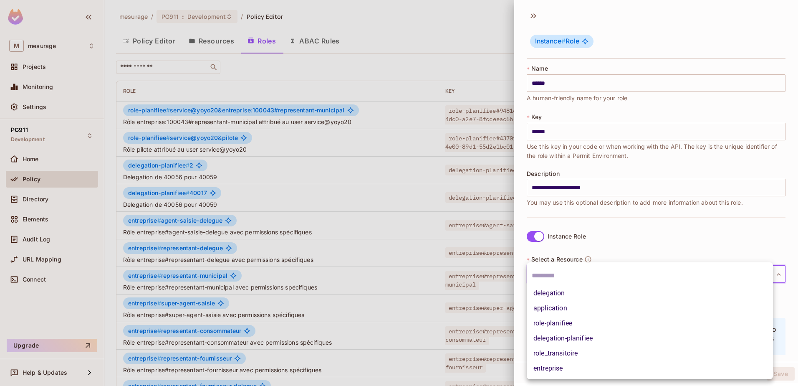
click at [569, 306] on li "application" at bounding box center [650, 308] width 246 height 15
type input "**********"
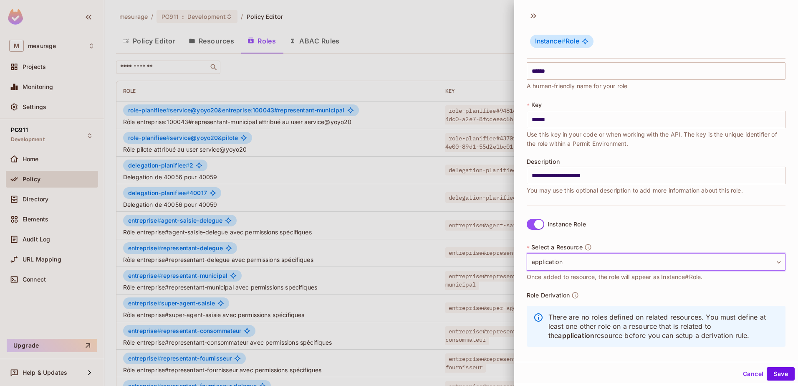
scroll to position [19, 0]
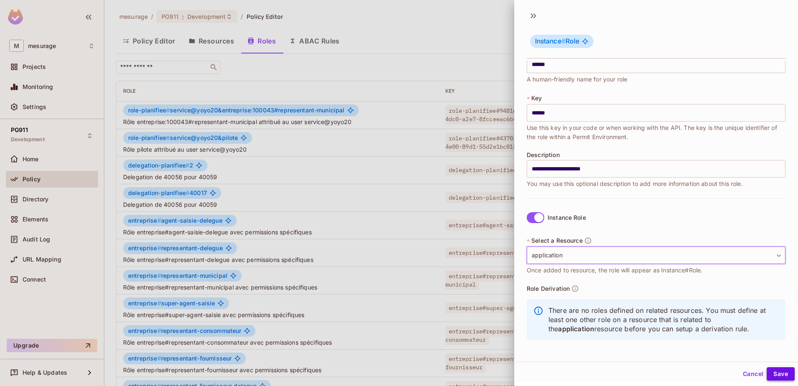
click at [781, 373] on button "Save" at bounding box center [781, 373] width 28 height 13
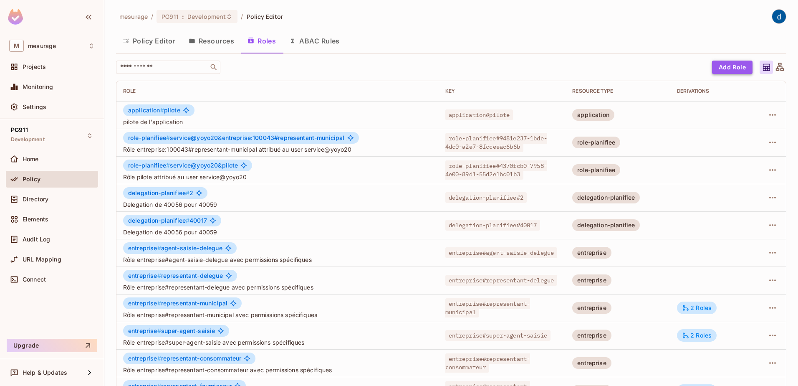
click at [723, 68] on button "Add Role" at bounding box center [732, 67] width 40 height 13
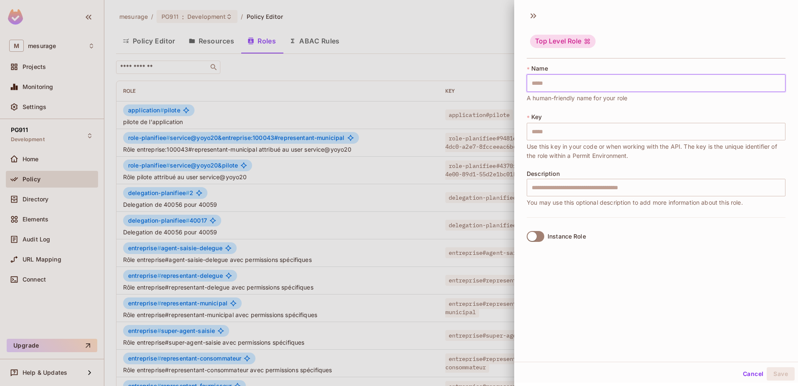
click at [657, 86] on input "text" at bounding box center [656, 83] width 259 height 18
type input "*"
type input "**"
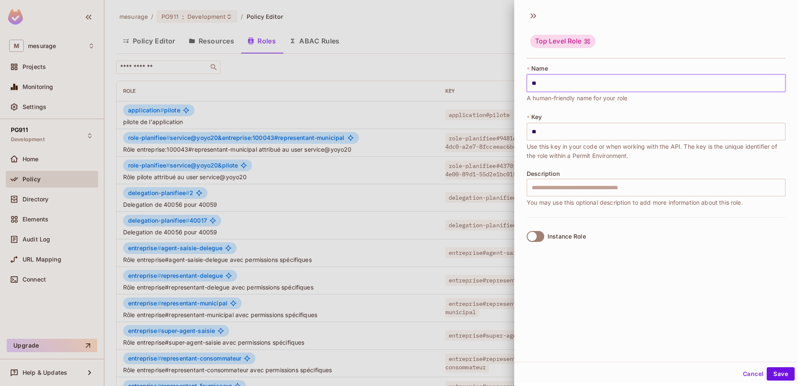
type input "***"
type input "****"
type input "*****"
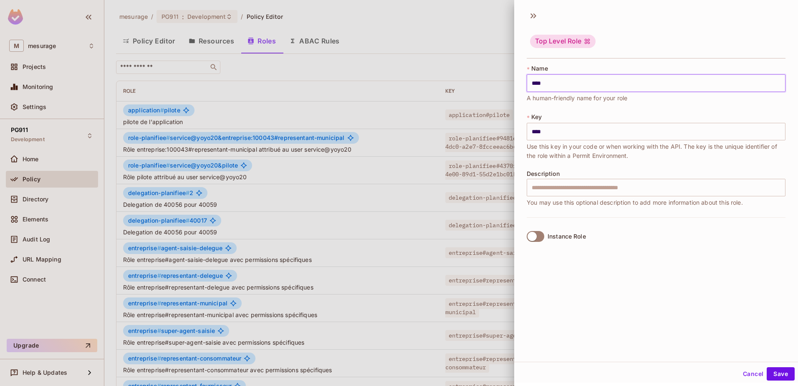
type input "*****"
type input "******"
type input "**********"
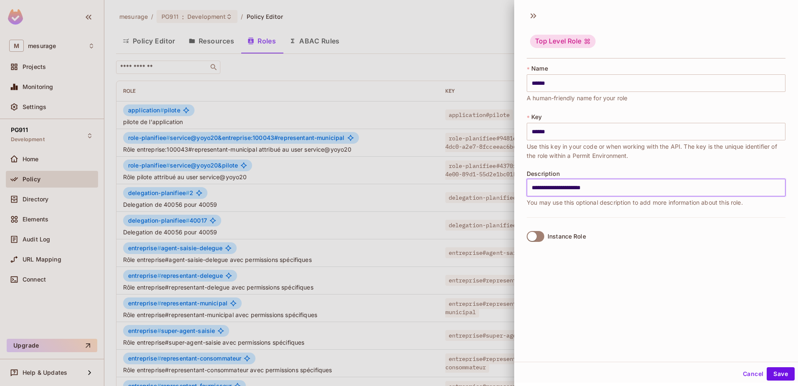
click at [547, 240] on label "Instance Role" at bounding box center [554, 236] width 63 height 18
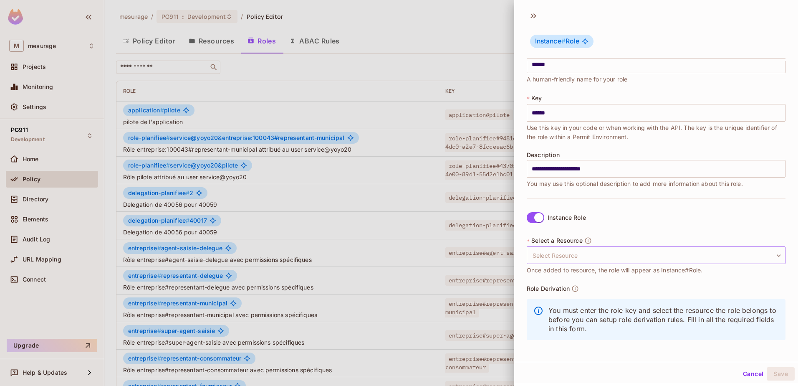
click at [621, 249] on body "M mesurage Projects Monitoring Settings PG911 Development Home Policy Directory…" at bounding box center [399, 193] width 798 height 386
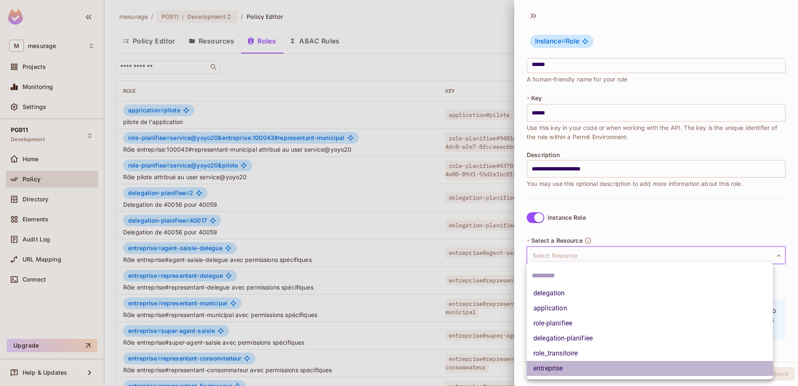
click at [579, 369] on li "entreprise" at bounding box center [650, 368] width 246 height 15
type input "**********"
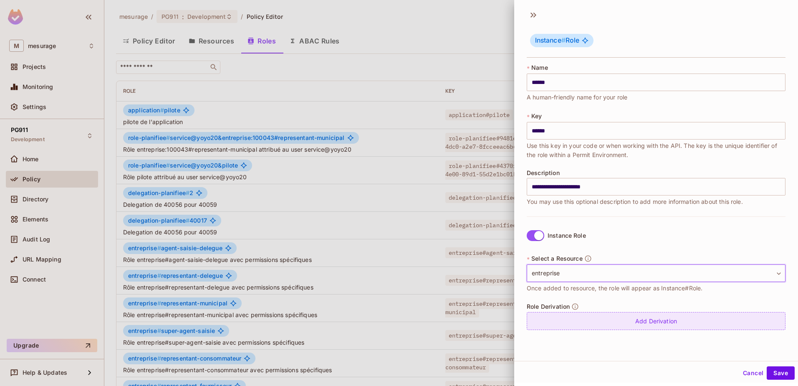
scroll to position [1, 0]
click at [660, 321] on div "Add Derivation" at bounding box center [656, 320] width 259 height 18
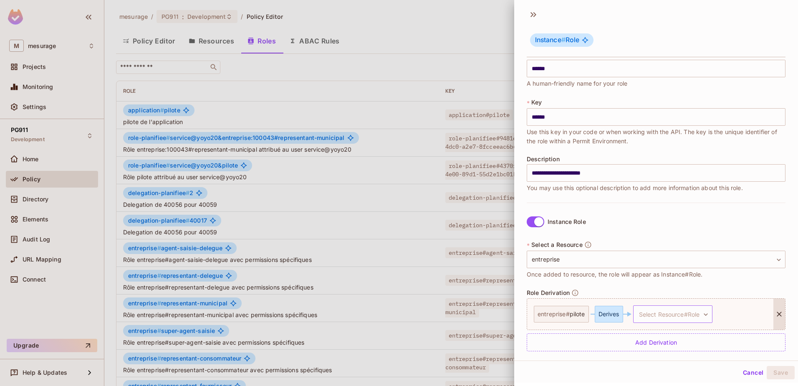
scroll to position [21, 0]
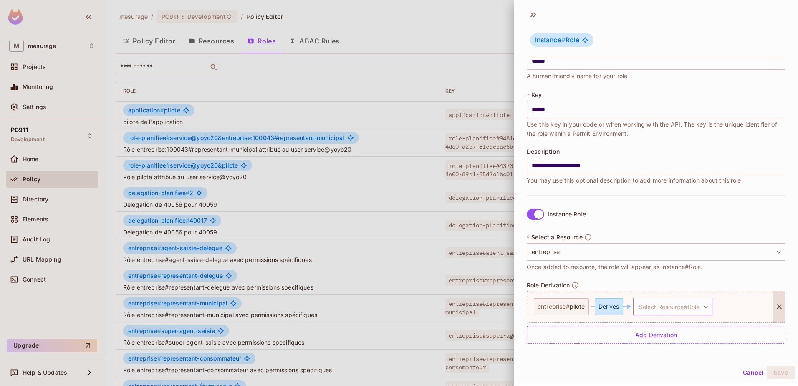
click at [696, 307] on body "M mesurage Projects Monitoring Settings PG911 Development Home Policy Directory…" at bounding box center [399, 193] width 798 height 386
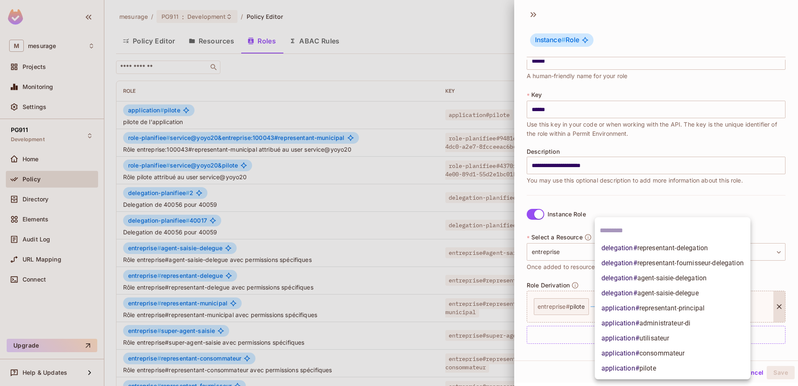
click at [655, 364] on span "application # pilote" at bounding box center [628, 368] width 55 height 10
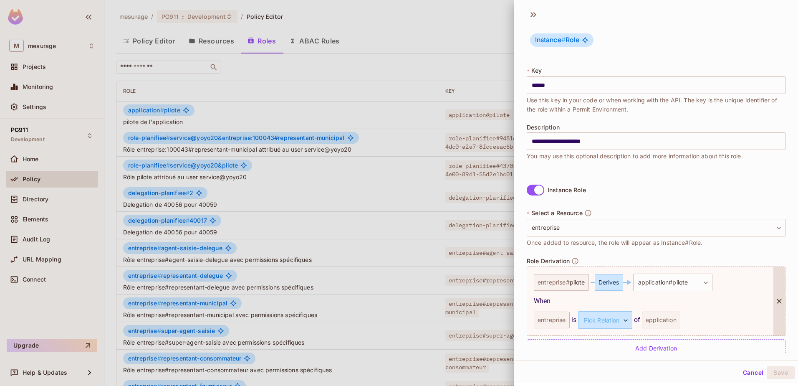
scroll to position [58, 0]
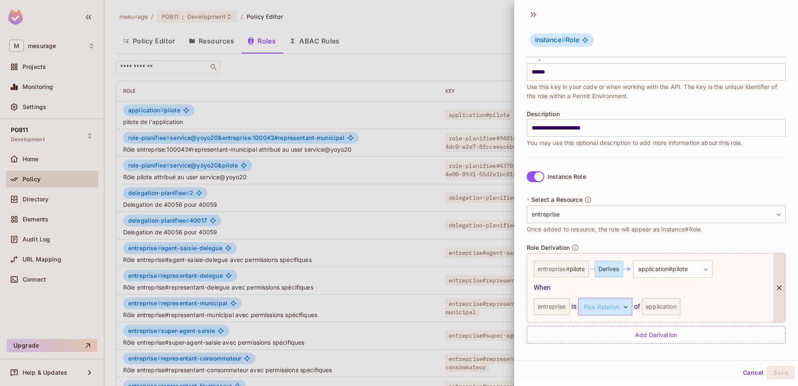
click at [626, 306] on body "M mesurage Projects Monitoring Settings PG911 Development Home Policy Directory…" at bounding box center [399, 193] width 798 height 386
click at [587, 346] on li "client" at bounding box center [602, 345] width 77 height 15
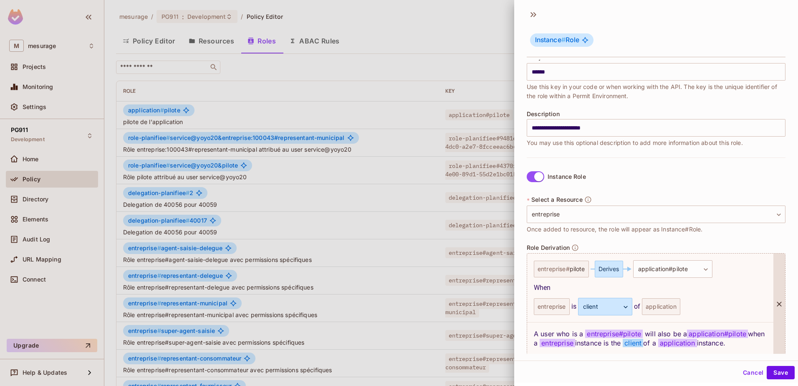
scroll to position [91, 0]
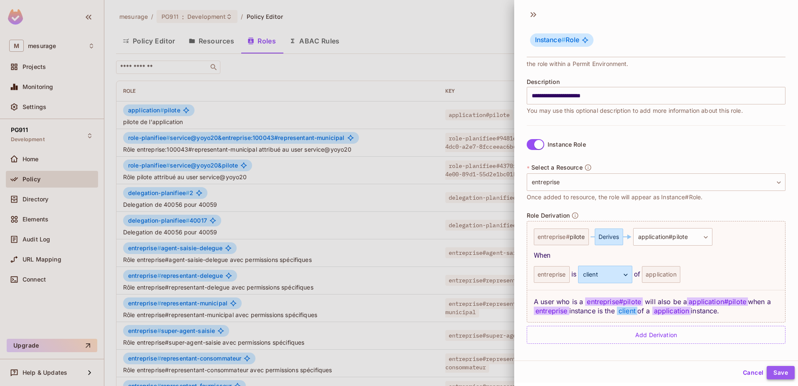
click at [781, 372] on button "Save" at bounding box center [781, 372] width 28 height 13
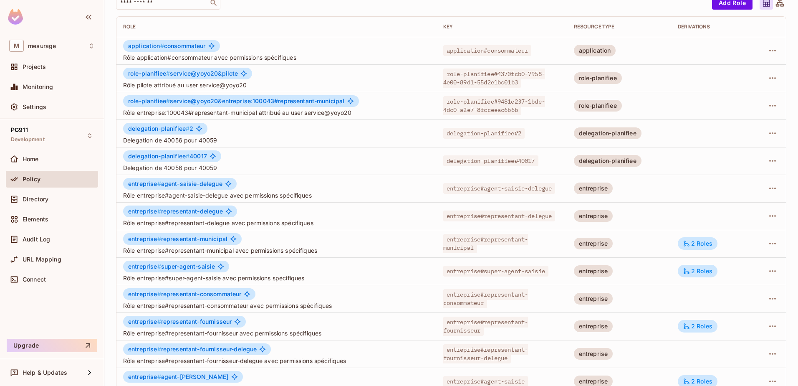
scroll to position [163, 0]
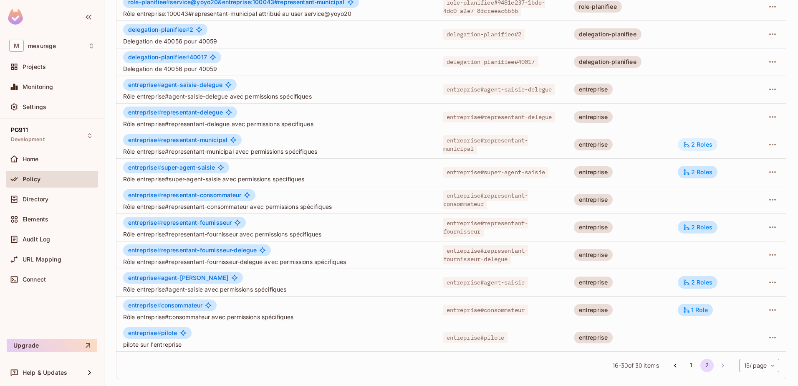
click at [691, 144] on div "2 Roles" at bounding box center [698, 145] width 30 height 8
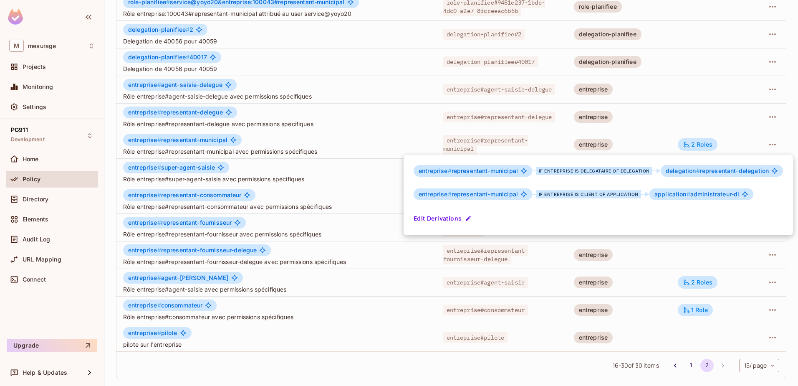
click at [507, 357] on div at bounding box center [399, 193] width 798 height 386
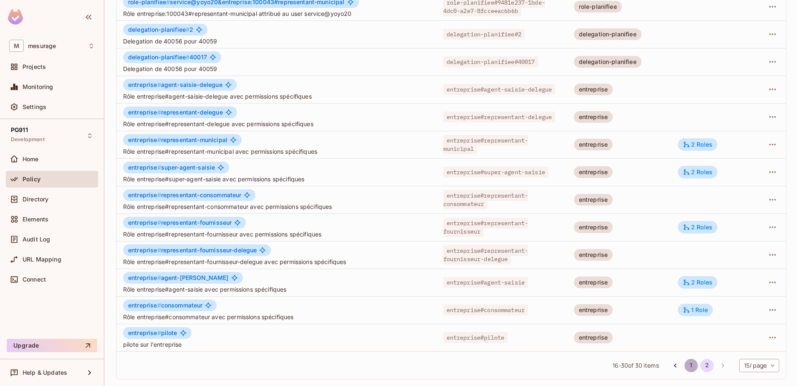
click at [685, 366] on button "1" at bounding box center [691, 365] width 13 height 13
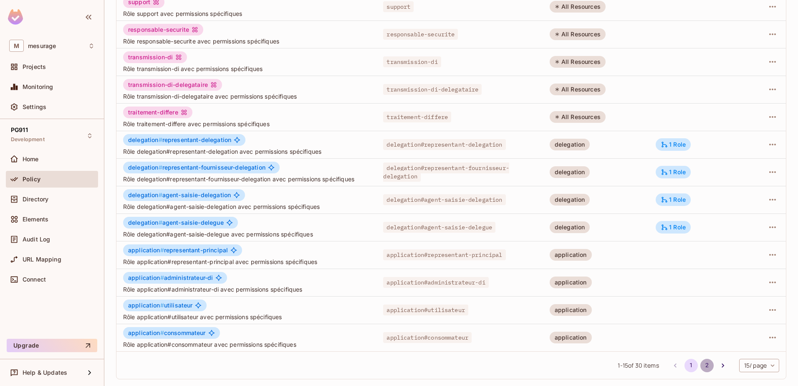
click at [700, 365] on button "2" at bounding box center [706, 365] width 13 height 13
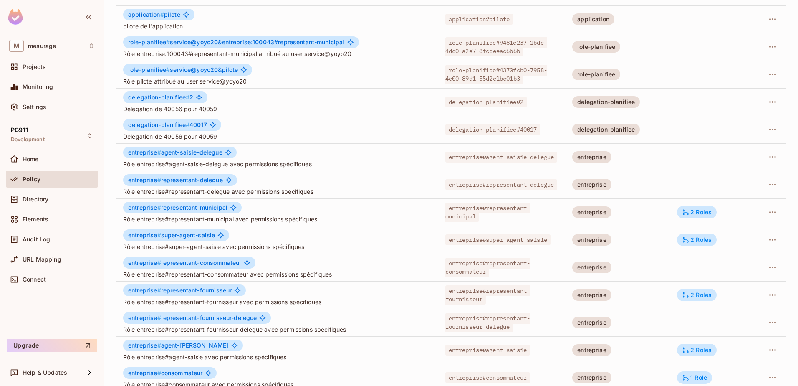
scroll to position [163, 0]
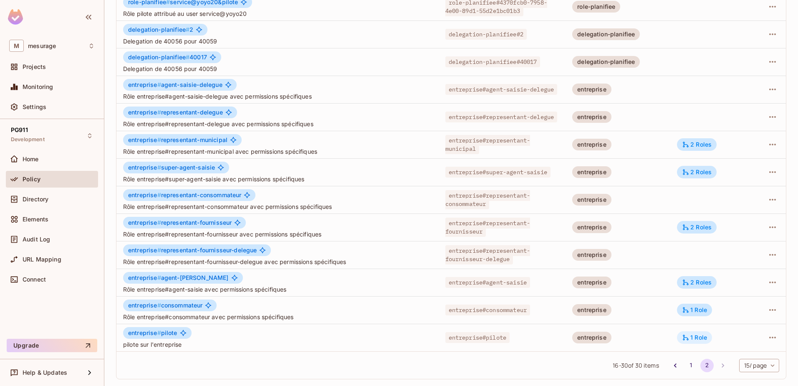
click at [691, 338] on div "1 Role" at bounding box center [694, 337] width 25 height 8
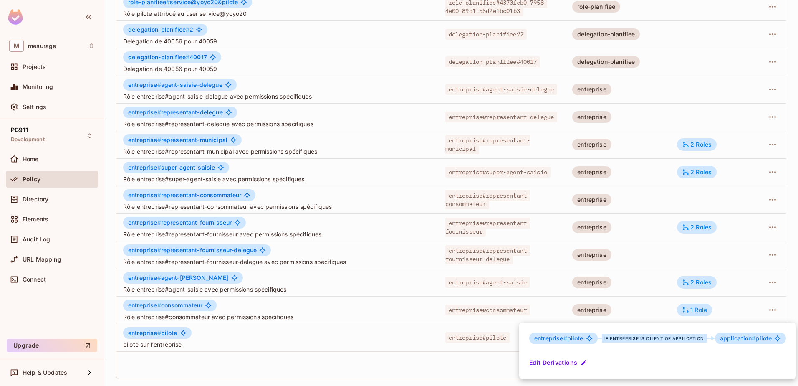
click at [684, 308] on div at bounding box center [399, 193] width 798 height 386
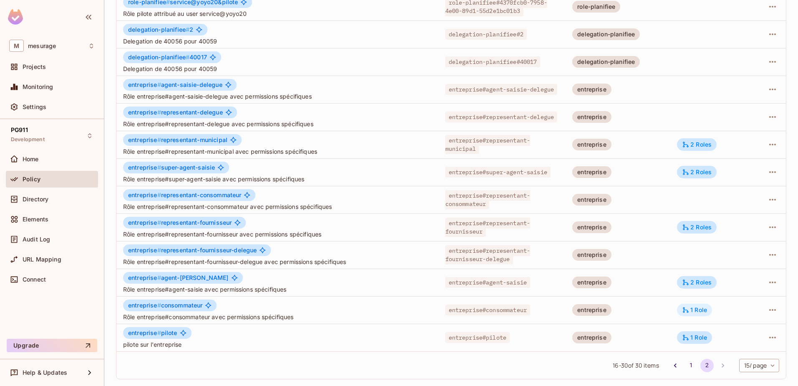
click at [689, 311] on div "1 Role" at bounding box center [694, 310] width 25 height 8
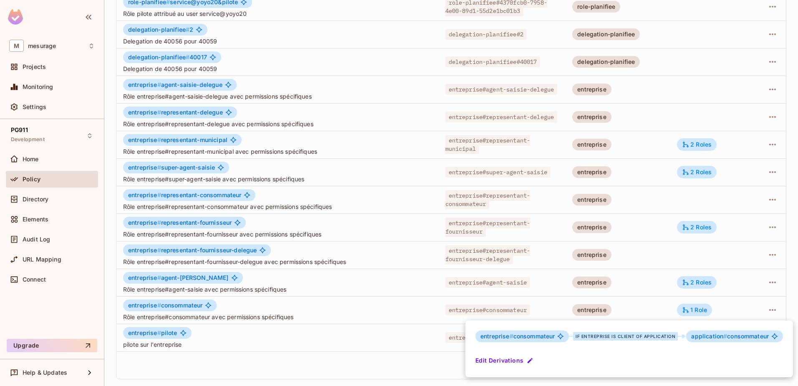
click at [438, 361] on div at bounding box center [399, 193] width 798 height 386
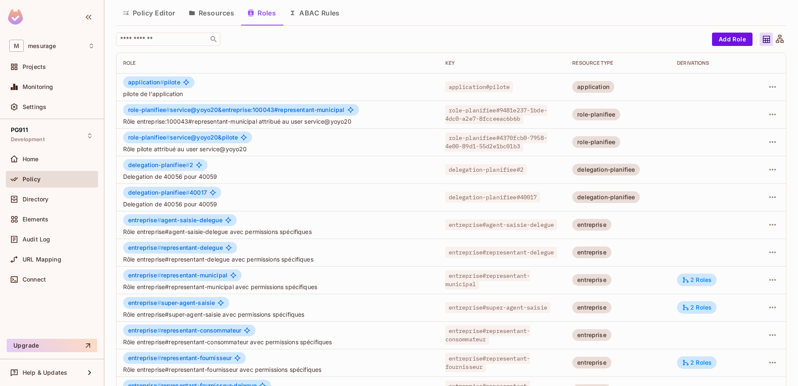
scroll to position [0, 0]
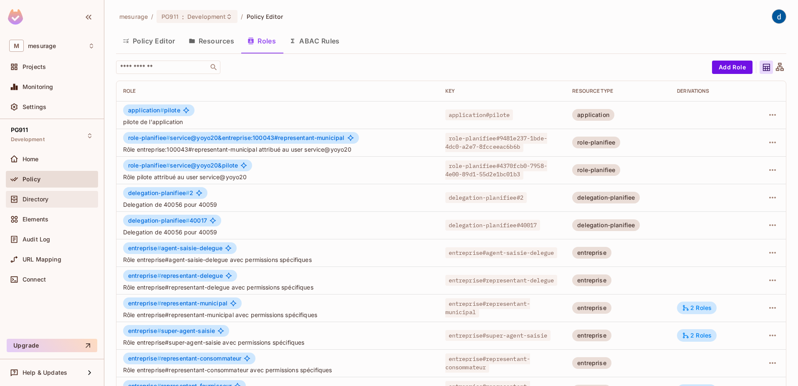
click at [64, 200] on div "Directory" at bounding box center [59, 199] width 72 height 7
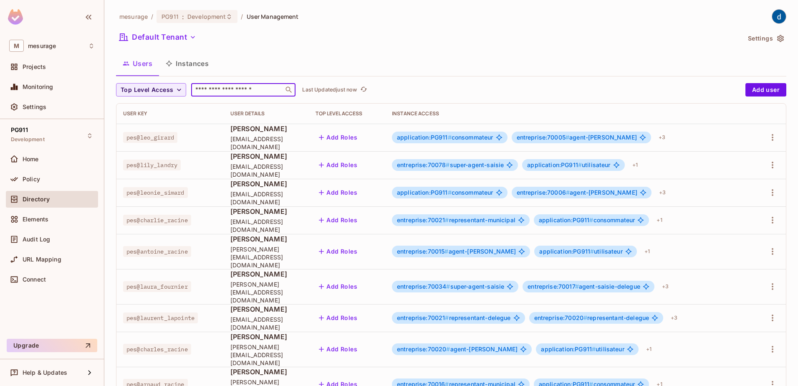
click at [214, 91] on input "text" at bounding box center [238, 90] width 88 height 8
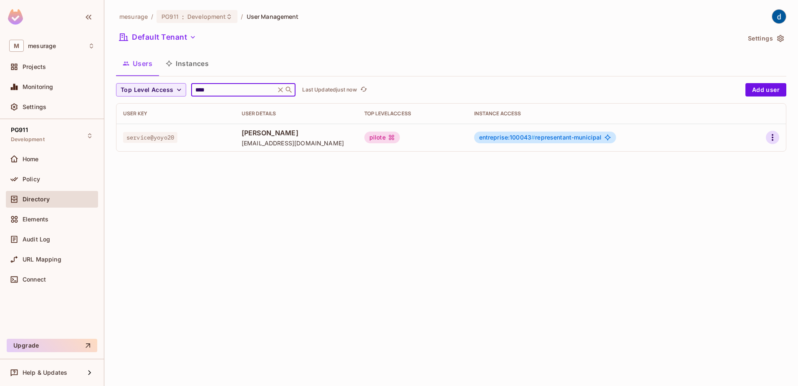
type input "****"
click at [775, 138] on icon "button" at bounding box center [773, 137] width 10 height 10
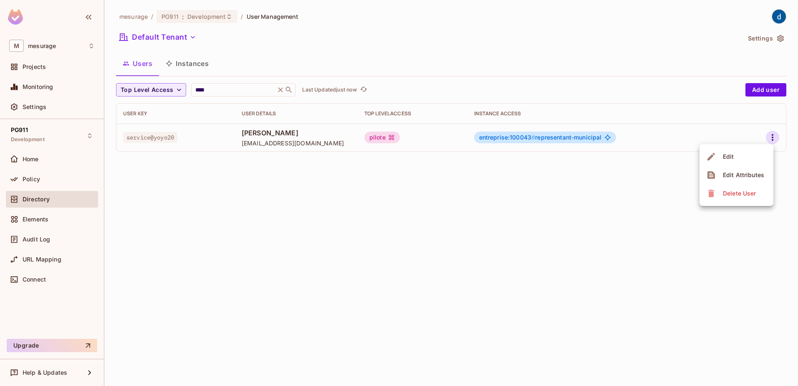
click at [746, 154] on li "Edit" at bounding box center [737, 156] width 74 height 18
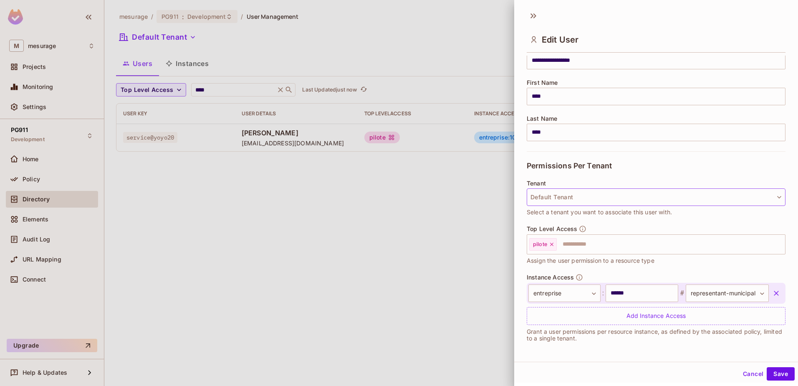
scroll to position [83, 0]
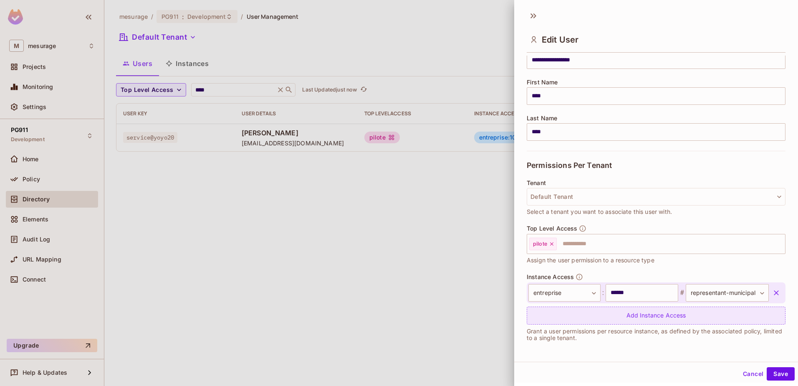
click at [633, 311] on div "Add Instance Access" at bounding box center [656, 315] width 259 height 18
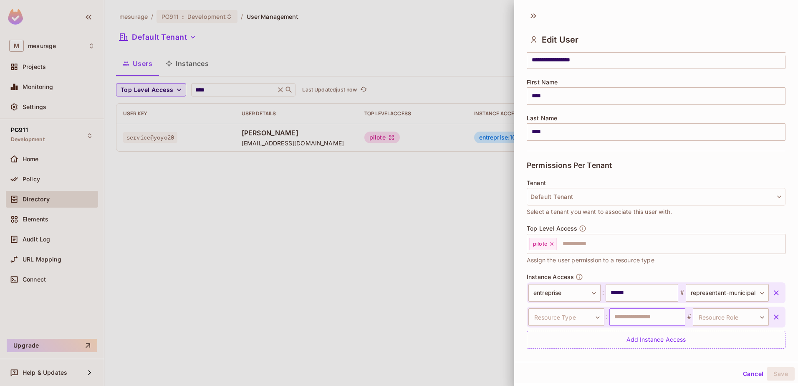
scroll to position [107, 0]
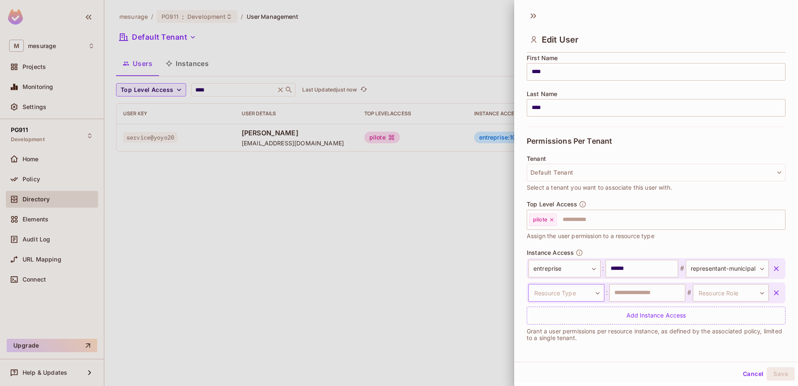
click at [587, 292] on body "**********" at bounding box center [399, 193] width 798 height 386
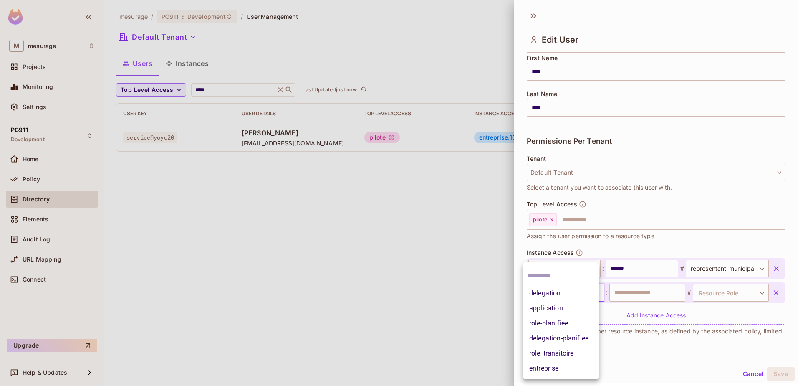
click at [566, 305] on li "application" at bounding box center [561, 308] width 77 height 15
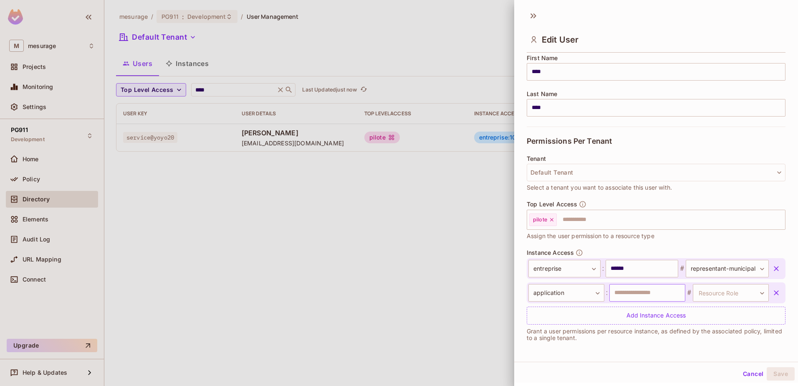
click at [653, 295] on input "text" at bounding box center [647, 293] width 76 height 18
type input "*****"
click at [715, 293] on body "**********" at bounding box center [399, 193] width 798 height 386
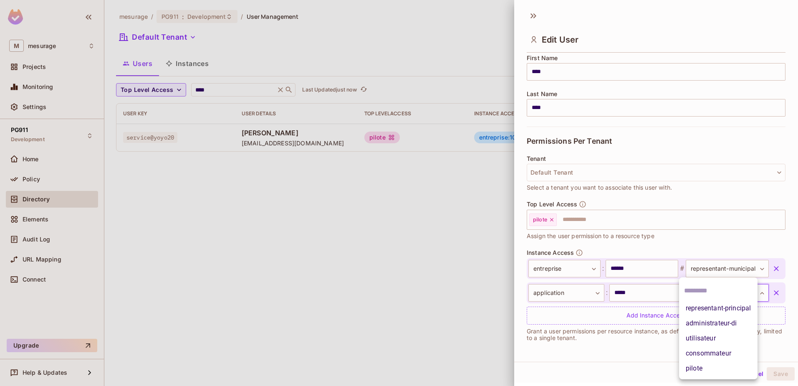
click at [715, 373] on li "pilote" at bounding box center [718, 368] width 78 height 15
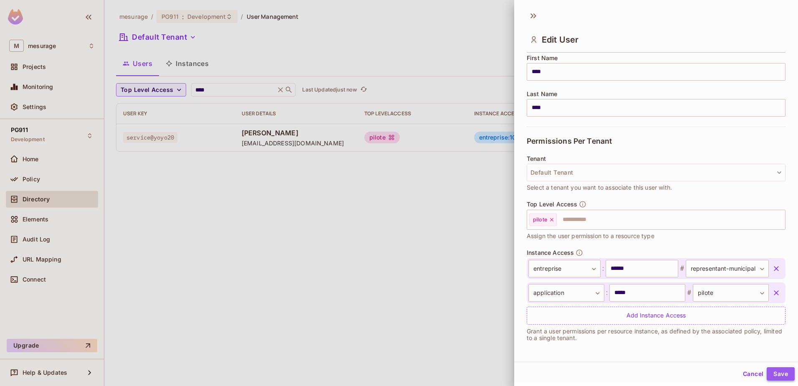
click at [775, 370] on button "Save" at bounding box center [781, 373] width 28 height 13
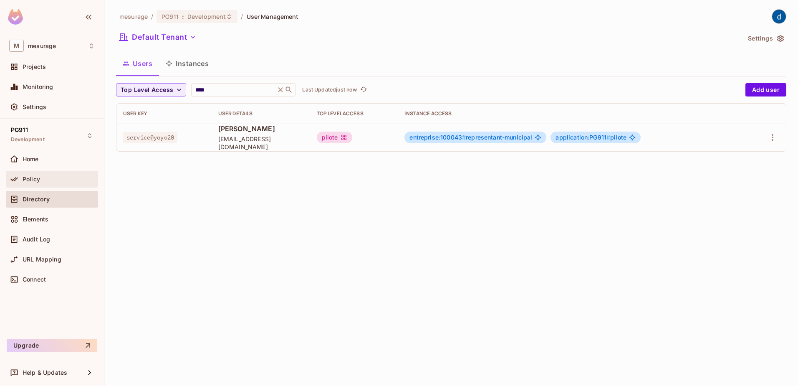
click at [47, 176] on div "Policy" at bounding box center [59, 179] width 72 height 7
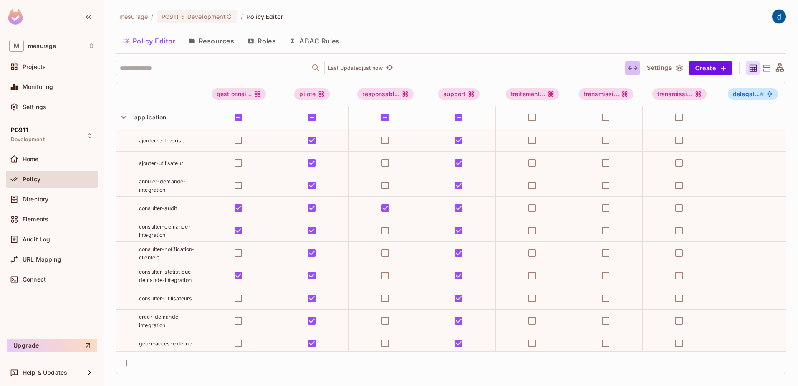
click at [637, 68] on button "button" at bounding box center [632, 67] width 15 height 13
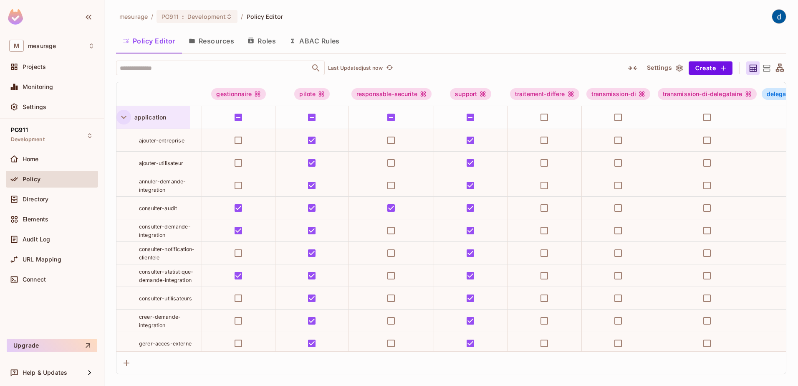
click at [124, 121] on icon "button" at bounding box center [123, 116] width 11 height 11
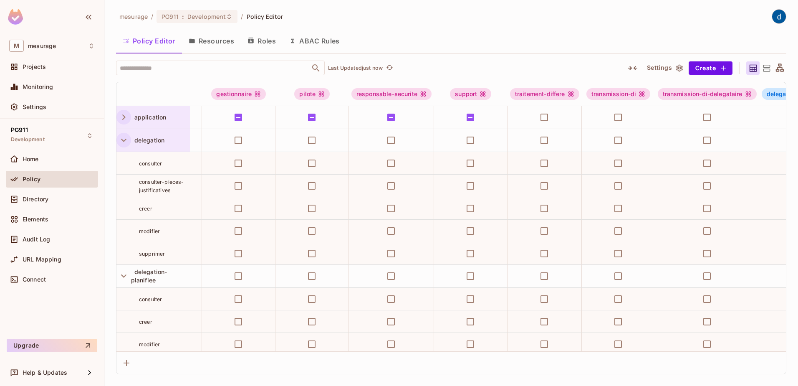
click at [124, 142] on icon "button" at bounding box center [123, 139] width 11 height 11
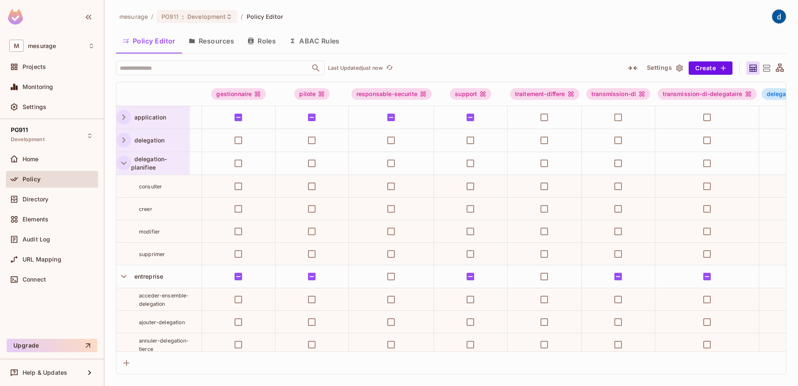
click at [124, 162] on icon "button" at bounding box center [123, 162] width 11 height 11
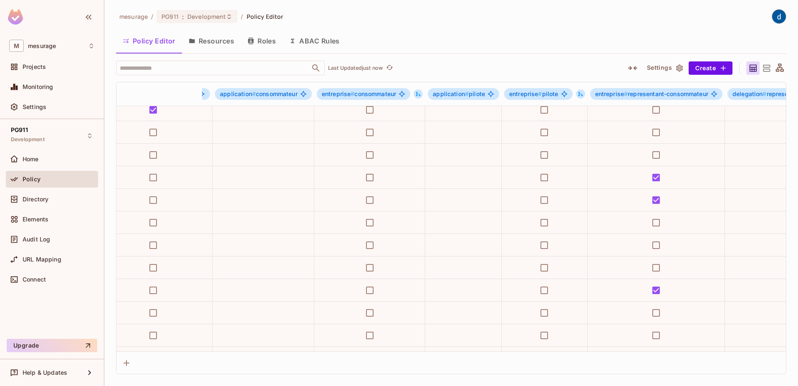
scroll to position [167, 1370]
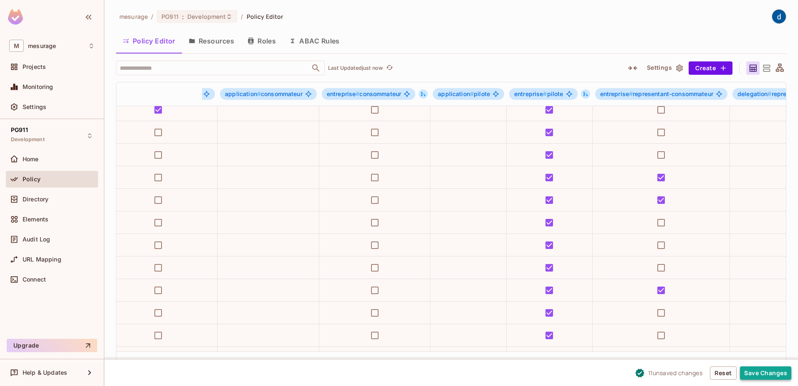
click at [759, 371] on button "Save Changes" at bounding box center [765, 372] width 51 height 13
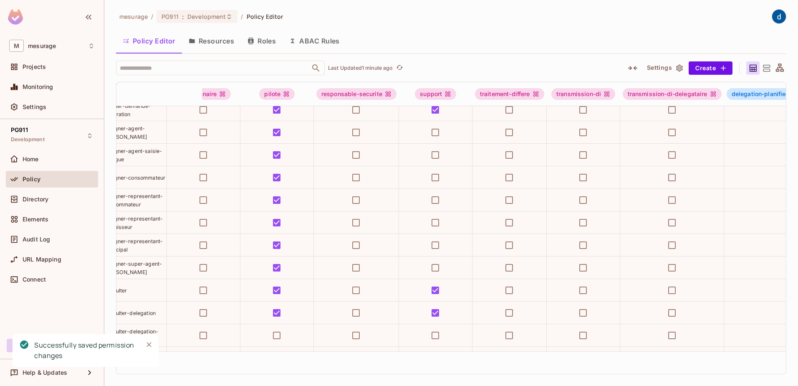
scroll to position [167, 0]
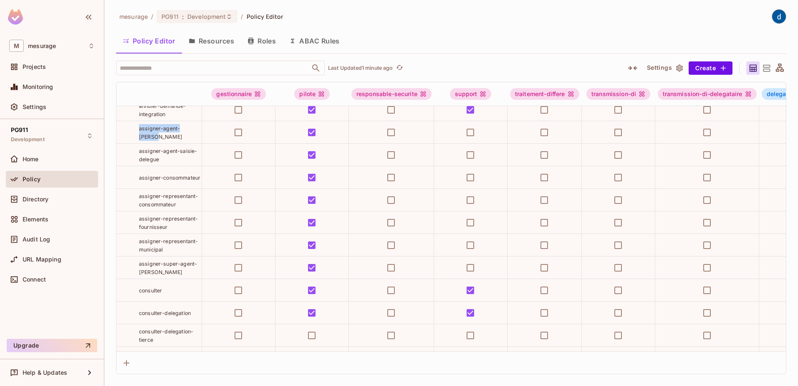
drag, startPoint x: 152, startPoint y: 135, endPoint x: 134, endPoint y: 126, distance: 19.8
click at [134, 126] on div "assigner-agent-[PERSON_NAME]" at bounding box center [158, 132] width 85 height 17
copy span "assigner-agent-[PERSON_NAME]"
click at [501, 5] on div "mesurage / PG911 : Development / Policy Editor Policy Editor Resources Roles AB…" at bounding box center [451, 193] width 694 height 386
click at [47, 200] on span "Directory" at bounding box center [36, 199] width 26 height 7
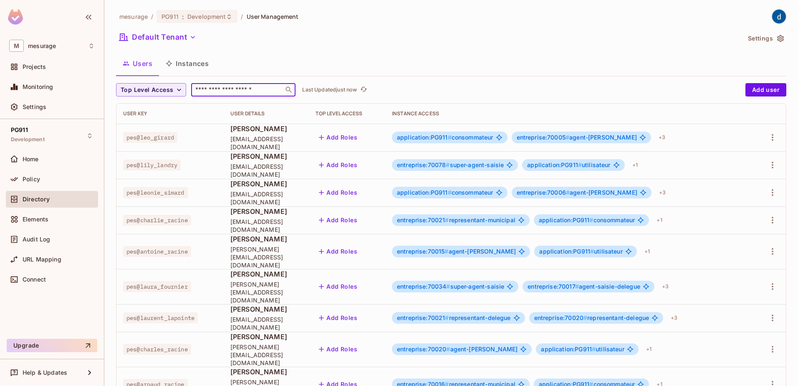
click at [221, 89] on input "text" at bounding box center [238, 90] width 88 height 8
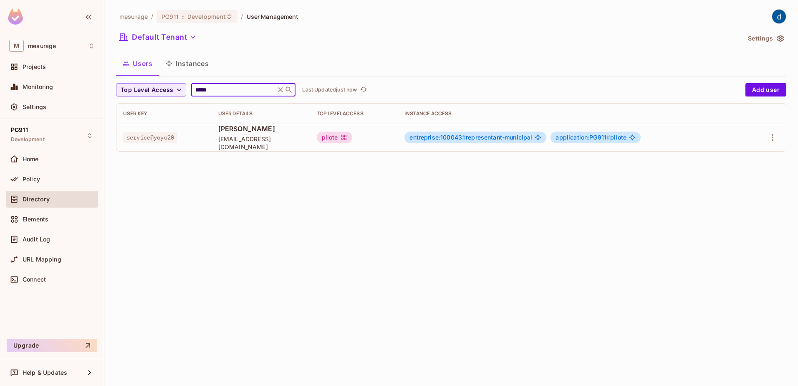
type input "*****"
drag, startPoint x: 177, startPoint y: 136, endPoint x: 126, endPoint y: 136, distance: 50.1
click at [126, 136] on span "service@yoyo20" at bounding box center [150, 137] width 54 height 11
copy span "service@yoyo20"
copy span "100043"
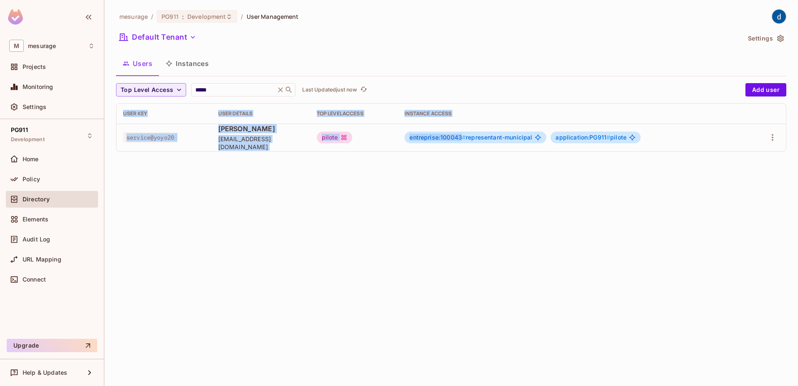
drag, startPoint x: 469, startPoint y: 136, endPoint x: 420, endPoint y: 177, distance: 64.2
click at [420, 177] on div "mesurage / PG911 : Development / User Management Default Tenant Settings Users …" at bounding box center [451, 193] width 694 height 386
drag, startPoint x: 420, startPoint y: 177, endPoint x: 450, endPoint y: 195, distance: 35.0
click at [450, 195] on div "mesurage / PG911 : Development / User Management Default Tenant Settings Users …" at bounding box center [451, 193] width 694 height 386
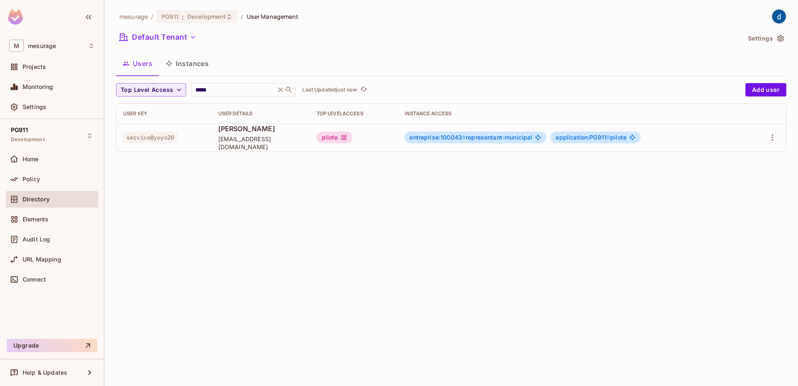
click at [197, 62] on button "Instances" at bounding box center [187, 63] width 56 height 21
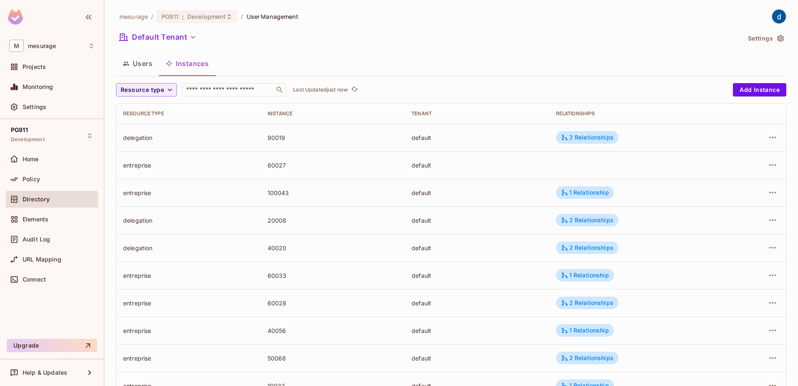
click at [222, 94] on input "text" at bounding box center [228, 90] width 88 height 8
paste input "******"
type input "******"
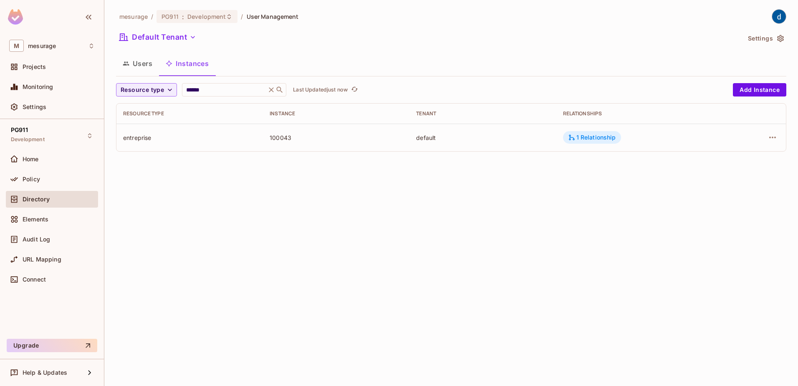
click at [613, 141] on div "1 Relationship" at bounding box center [592, 137] width 58 height 13
click at [472, 187] on div at bounding box center [399, 193] width 798 height 386
click at [61, 178] on div "Policy" at bounding box center [59, 179] width 72 height 7
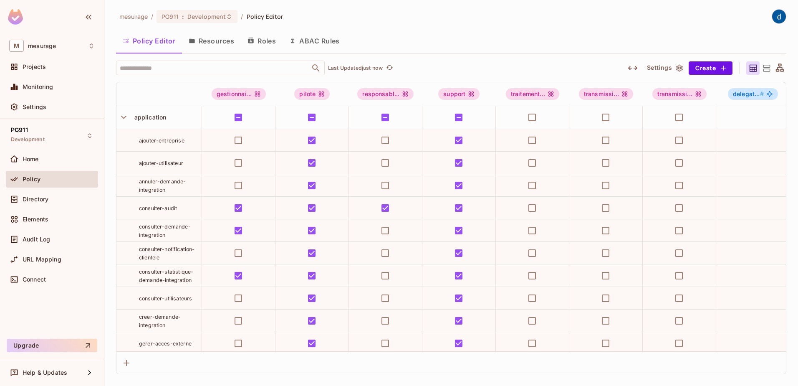
click at [270, 41] on button "Roles" at bounding box center [262, 40] width 42 height 21
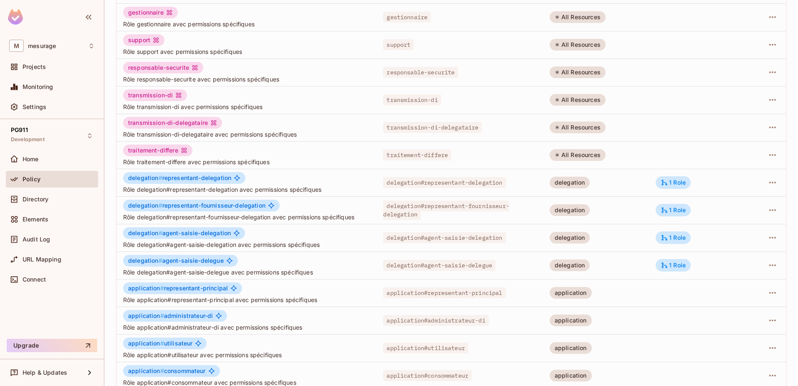
scroll to position [163, 0]
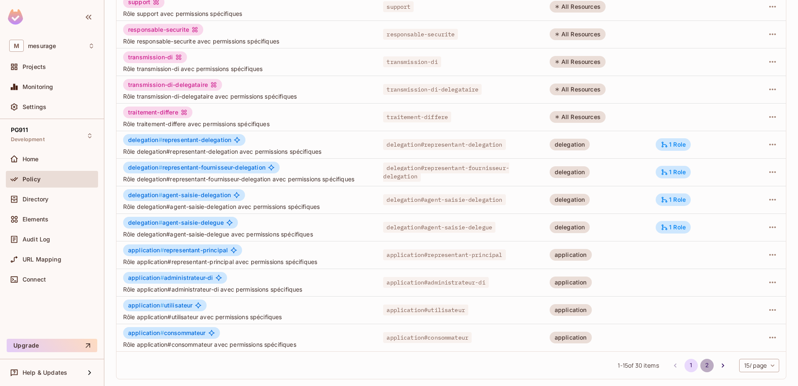
click at [700, 364] on button "2" at bounding box center [706, 365] width 13 height 13
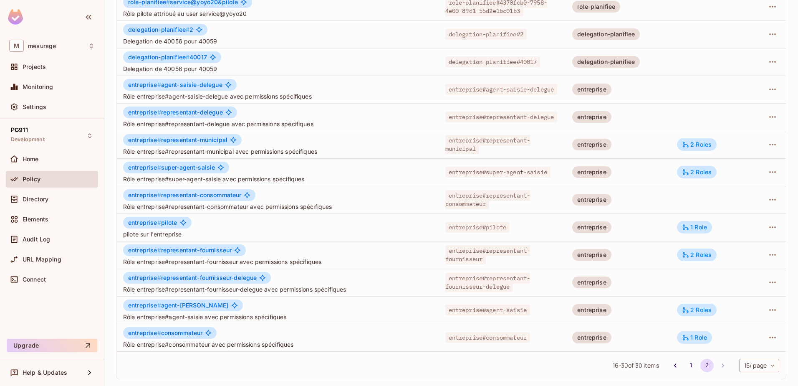
scroll to position [0, 0]
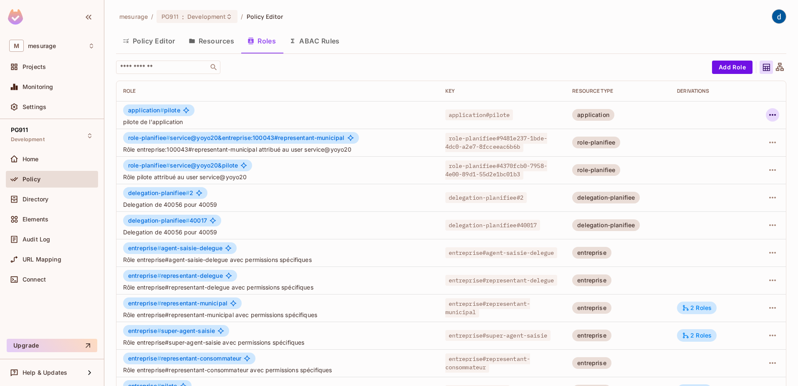
click at [768, 113] on icon "button" at bounding box center [773, 115] width 10 height 10
click at [738, 134] on div "Edit Role" at bounding box center [729, 134] width 25 height 8
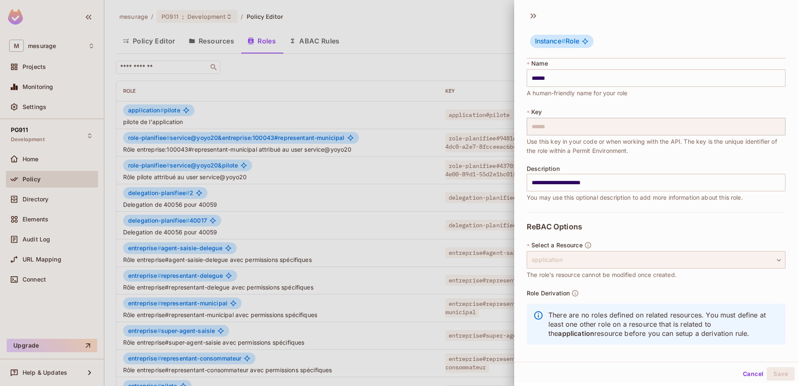
scroll to position [10, 0]
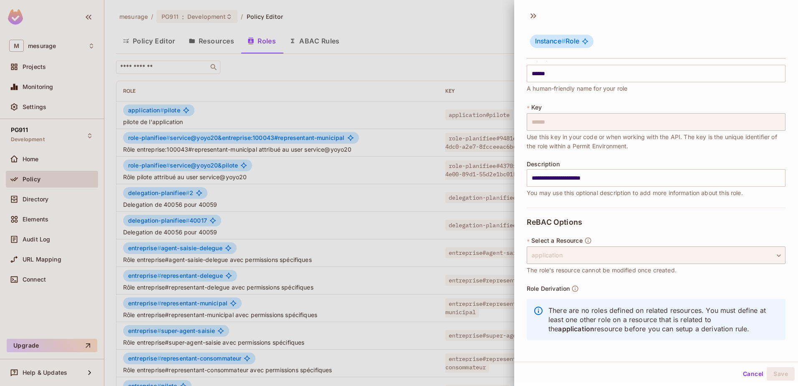
click at [484, 78] on div at bounding box center [399, 193] width 798 height 386
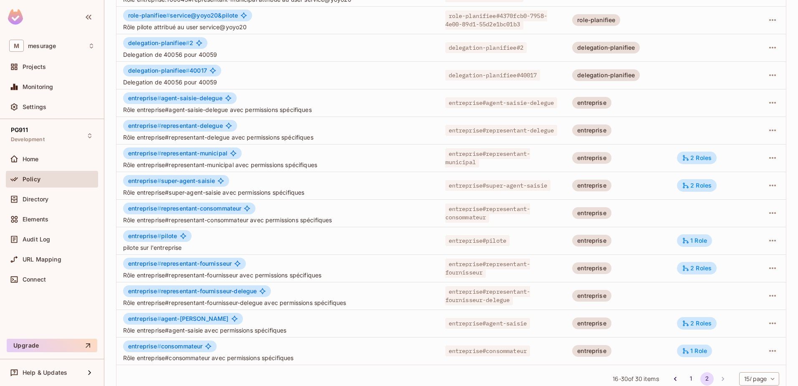
scroll to position [163, 0]
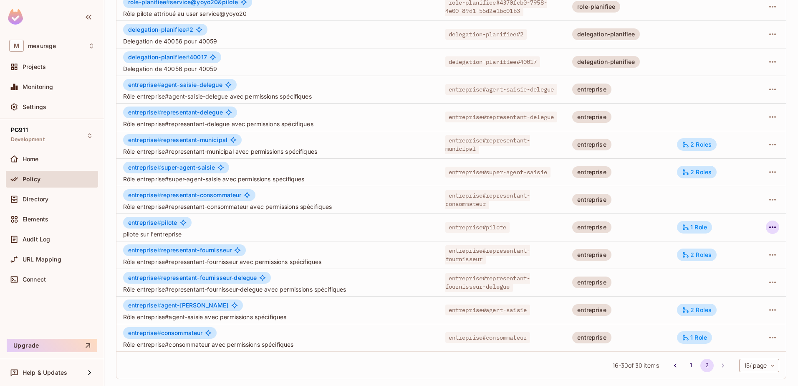
click at [768, 230] on icon "button" at bounding box center [773, 227] width 10 height 10
click at [745, 242] on li "Edit Role" at bounding box center [730, 246] width 74 height 18
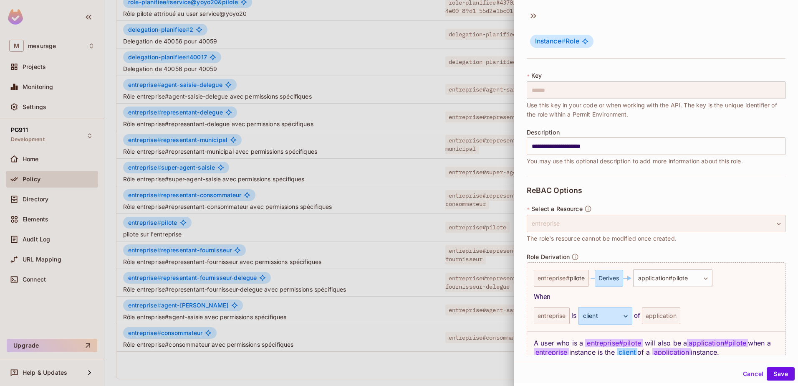
scroll to position [81, 0]
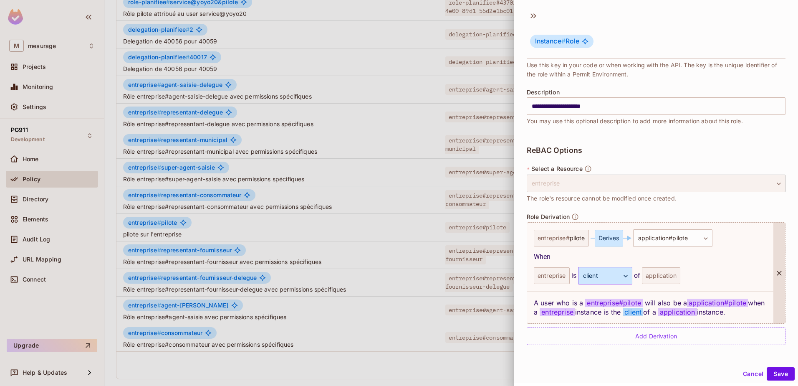
click at [623, 276] on body "M mesurage Projects Monitoring Settings PG911 Development Home Policy Directory…" at bounding box center [399, 193] width 798 height 386
click at [705, 255] on div at bounding box center [399, 193] width 798 height 386
click at [375, 359] on div at bounding box center [399, 193] width 798 height 386
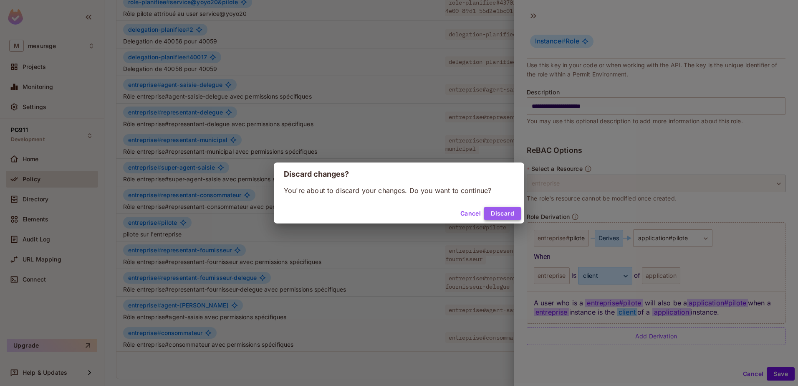
click at [509, 215] on button "Discard" at bounding box center [502, 213] width 37 height 13
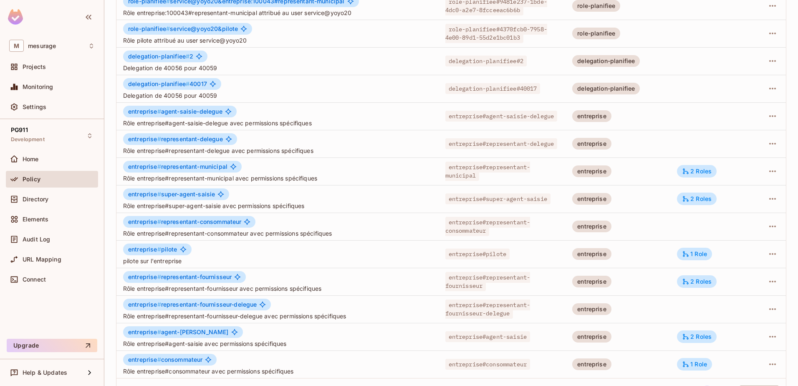
scroll to position [0, 0]
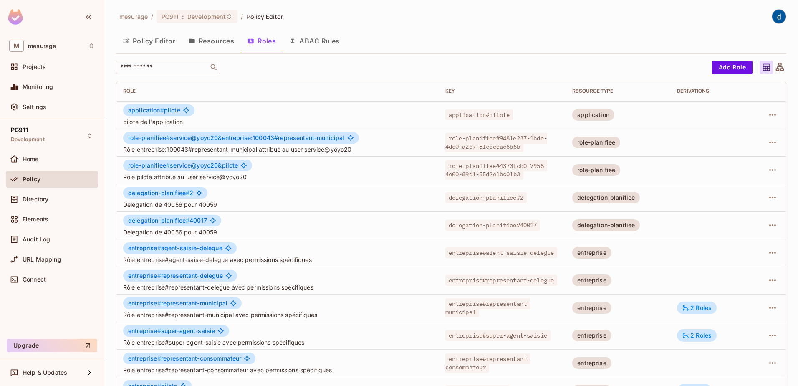
click at [210, 41] on button "Resources" at bounding box center [211, 40] width 59 height 21
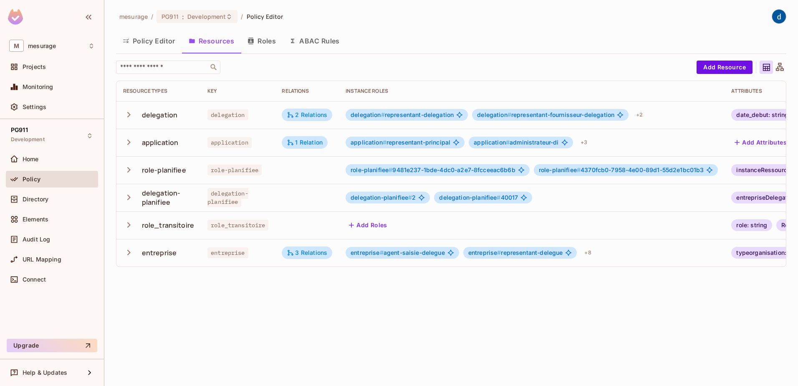
click at [156, 39] on button "Policy Editor" at bounding box center [149, 40] width 66 height 21
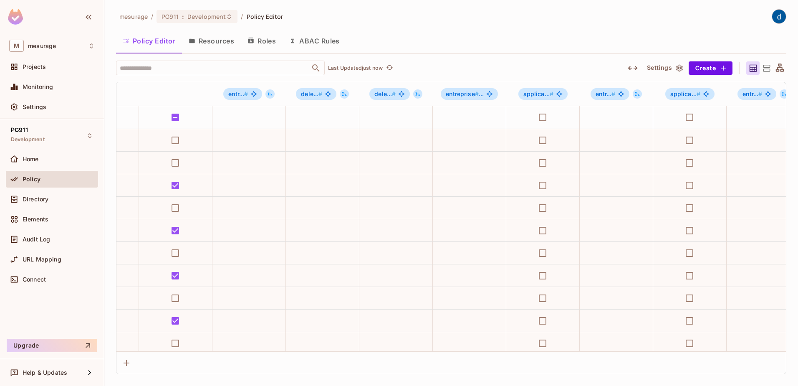
scroll to position [0, 770]
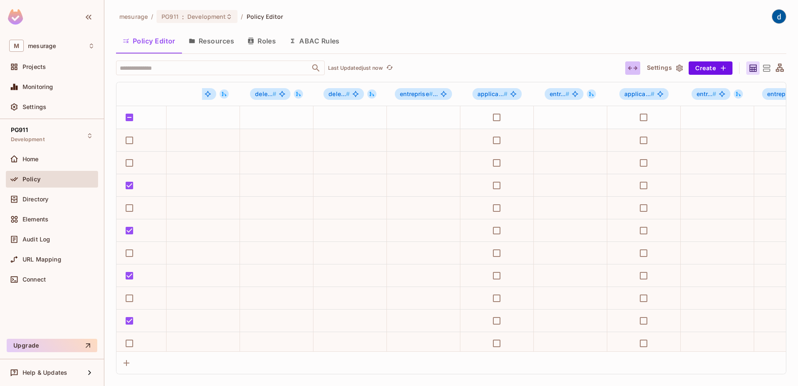
click at [631, 67] on icon "button" at bounding box center [633, 68] width 10 height 10
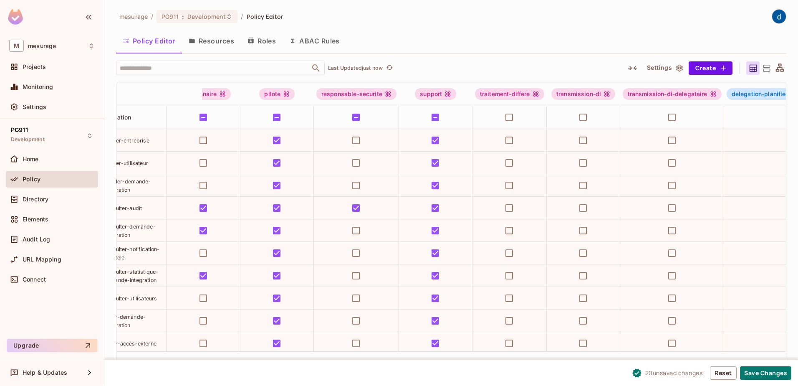
scroll to position [0, 0]
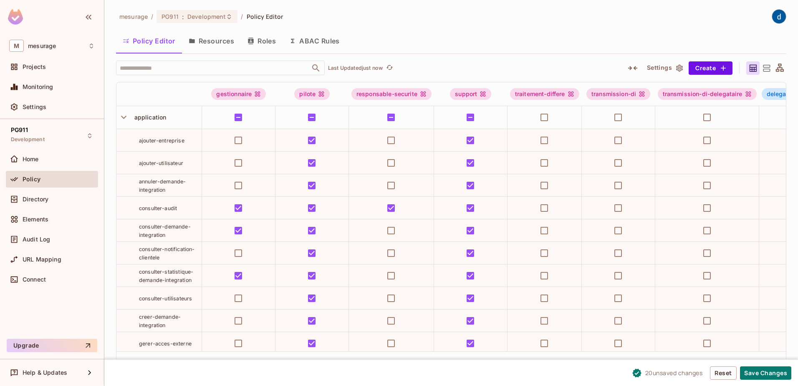
click at [180, 162] on span "ajouter-utilisateur" at bounding box center [161, 163] width 44 height 6
drag, startPoint x: 183, startPoint y: 164, endPoint x: 139, endPoint y: 162, distance: 44.3
click at [139, 162] on span "ajouter-utilisateur" at bounding box center [161, 163] width 44 height 6
copy span "ajouter-utilisateur"
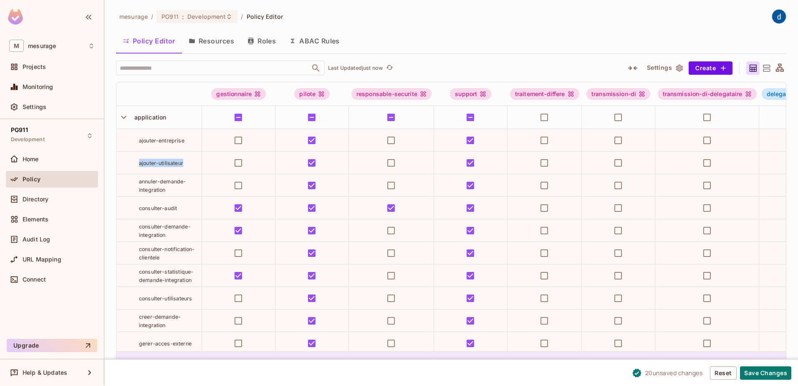
click at [758, 370] on button "Save Changes" at bounding box center [765, 372] width 51 height 13
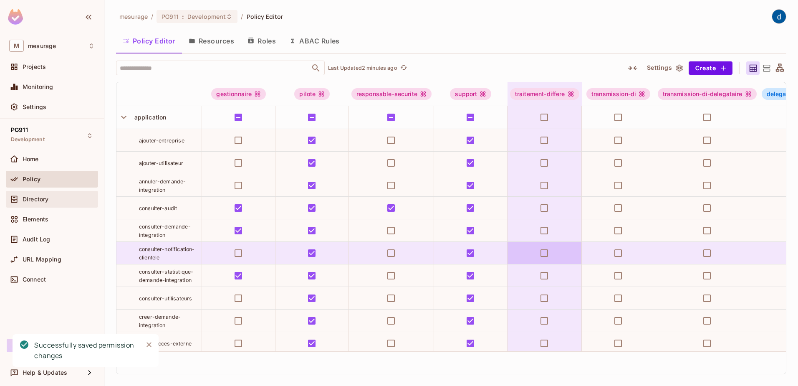
click at [40, 200] on span "Directory" at bounding box center [36, 199] width 26 height 7
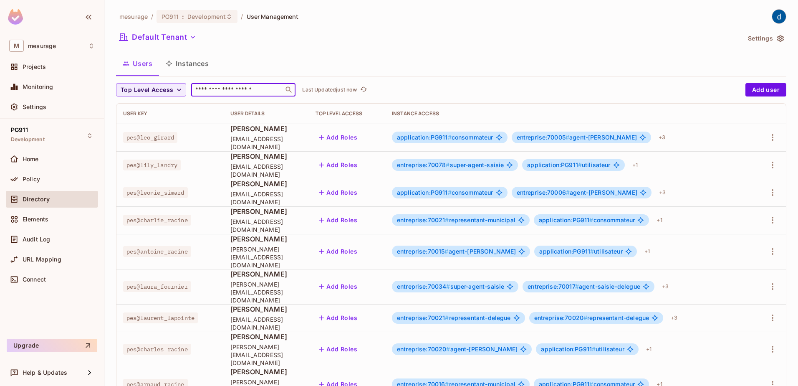
click at [234, 91] on input "text" at bounding box center [238, 90] width 88 height 8
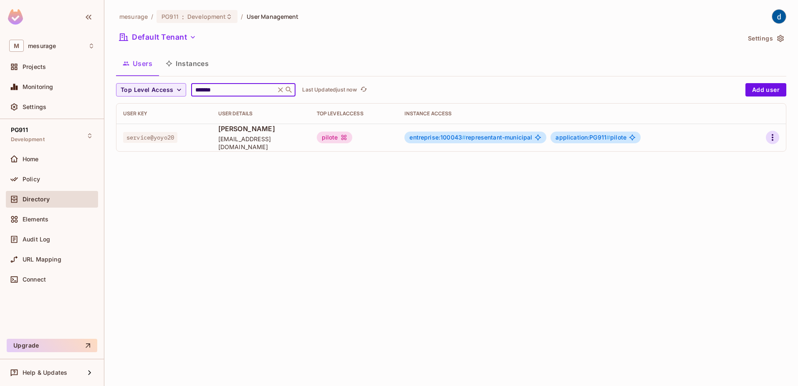
type input "*******"
click at [775, 139] on icon "button" at bounding box center [773, 137] width 10 height 10
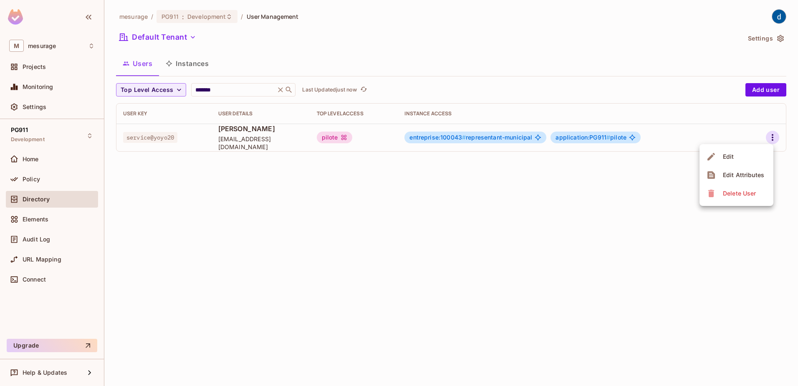
click at [757, 153] on li "Edit" at bounding box center [737, 156] width 74 height 18
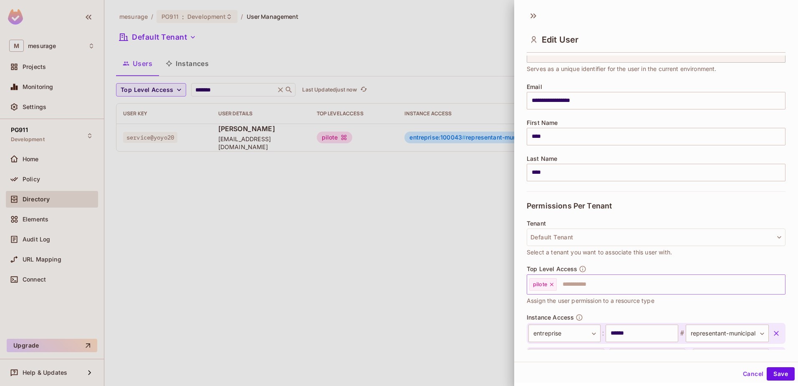
scroll to position [107, 0]
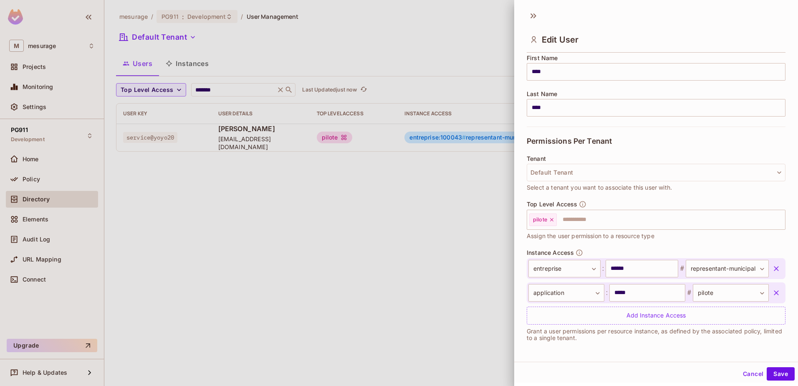
click at [772, 290] on icon "button" at bounding box center [776, 292] width 8 height 8
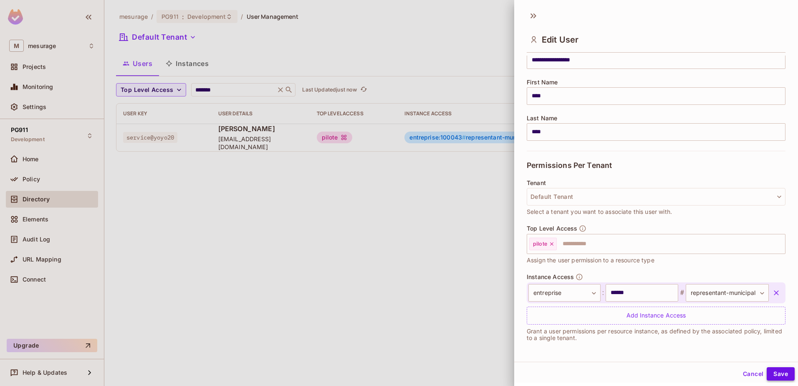
click at [772, 377] on button "Save" at bounding box center [781, 373] width 28 height 13
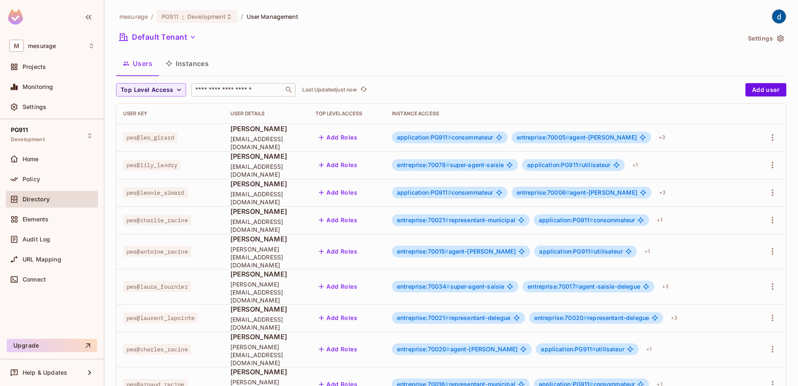
click at [238, 86] on input "text" at bounding box center [238, 90] width 88 height 8
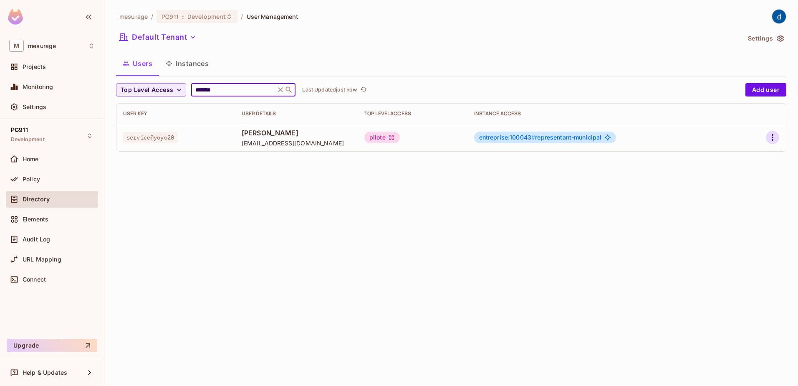
type input "*******"
click at [772, 140] on icon "button" at bounding box center [773, 137] width 10 height 10
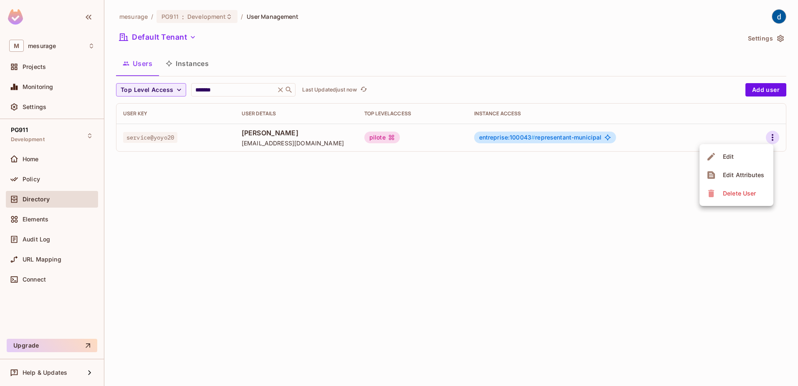
click at [750, 154] on li "Edit" at bounding box center [737, 156] width 74 height 18
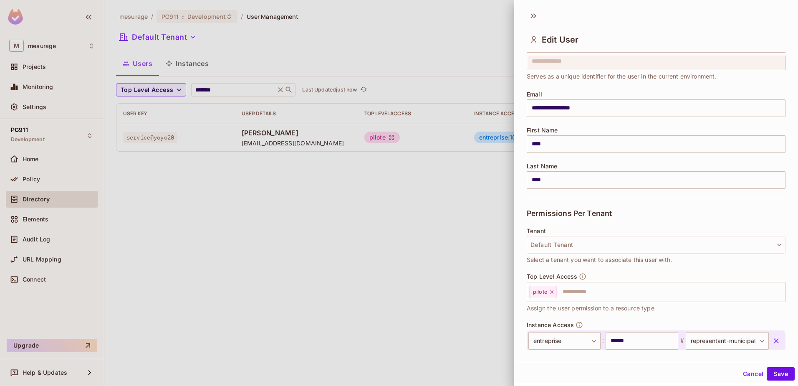
scroll to position [83, 0]
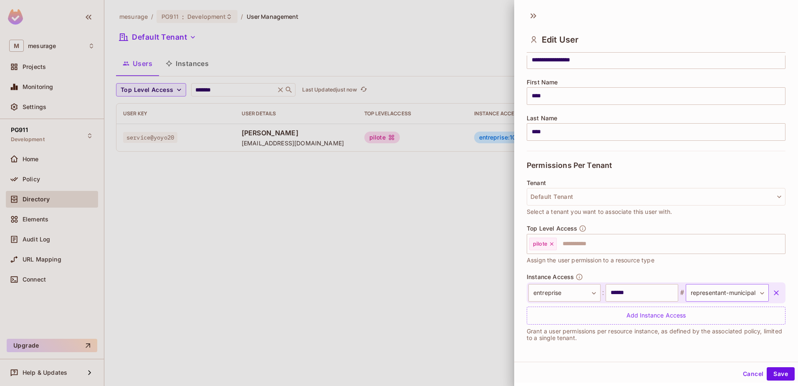
click at [750, 293] on body "**********" at bounding box center [399, 193] width 798 height 386
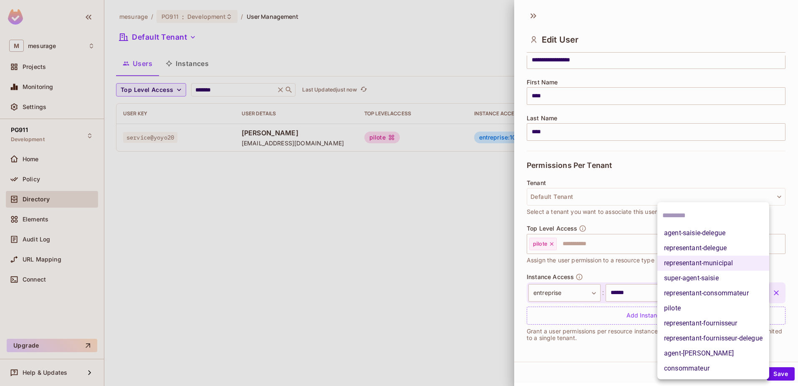
click at [695, 351] on li "agent-[PERSON_NAME]" at bounding box center [713, 353] width 112 height 15
type input "**********"
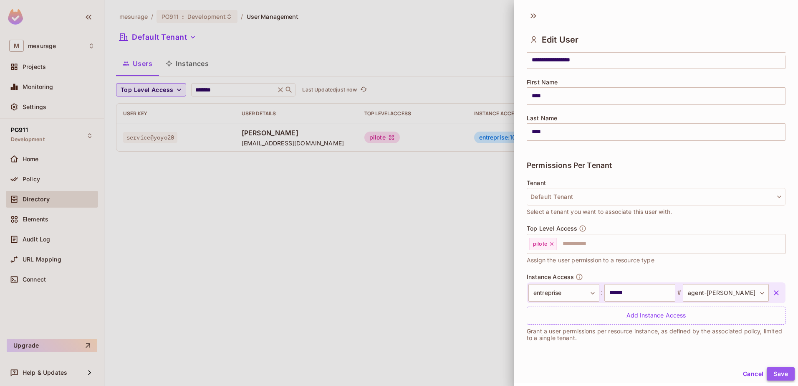
click at [775, 371] on button "Save" at bounding box center [781, 373] width 28 height 13
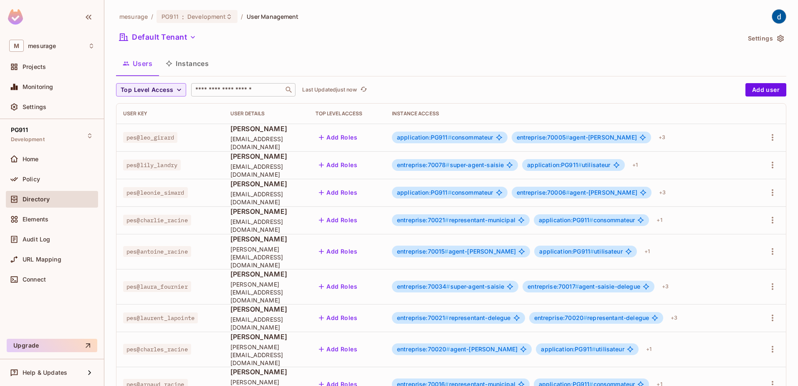
click at [253, 84] on div "​" at bounding box center [243, 89] width 104 height 13
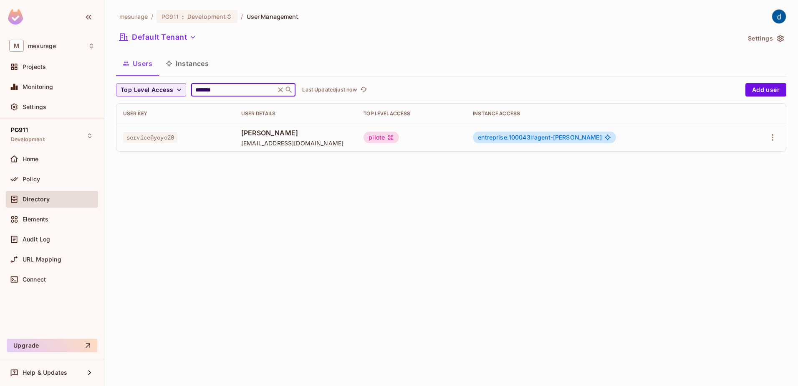
type input "*******"
click at [773, 138] on icon "button" at bounding box center [773, 137] width 10 height 10
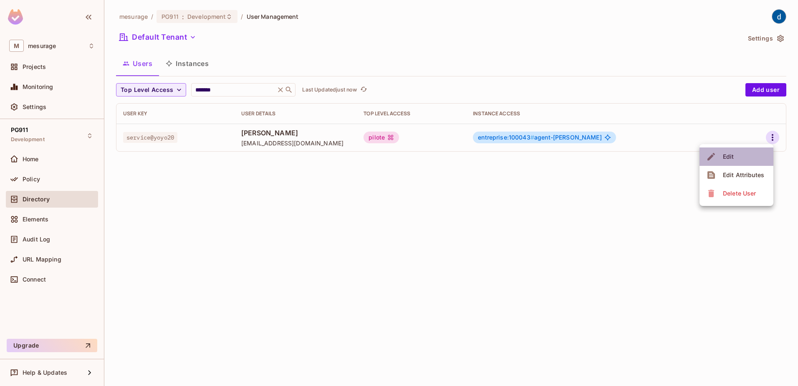
click at [749, 152] on li "Edit" at bounding box center [737, 156] width 74 height 18
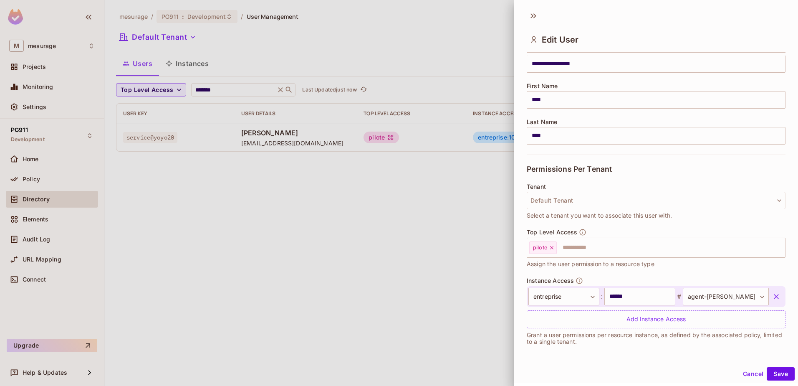
scroll to position [83, 0]
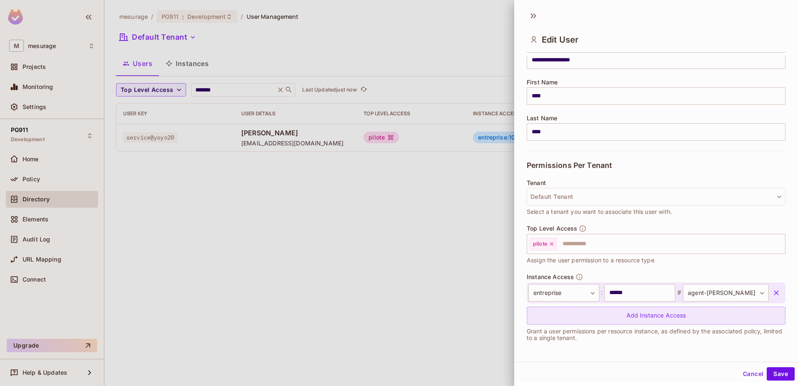
click at [732, 316] on div "Add Instance Access" at bounding box center [656, 315] width 259 height 18
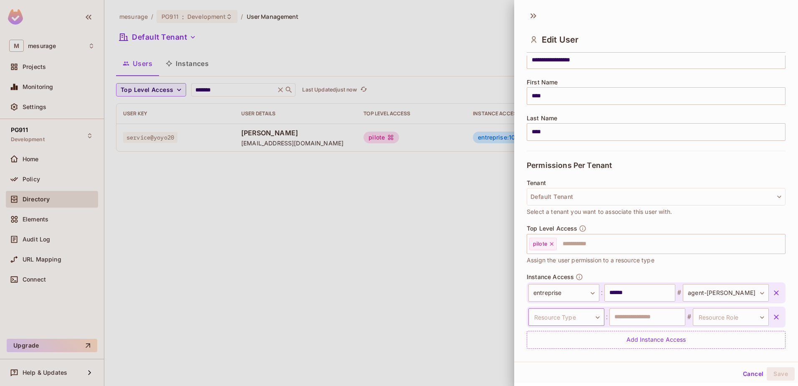
click at [589, 321] on body "**********" at bounding box center [399, 193] width 798 height 386
click at [556, 366] on li "entreprise" at bounding box center [561, 368] width 77 height 15
click at [672, 319] on input "text" at bounding box center [647, 317] width 76 height 18
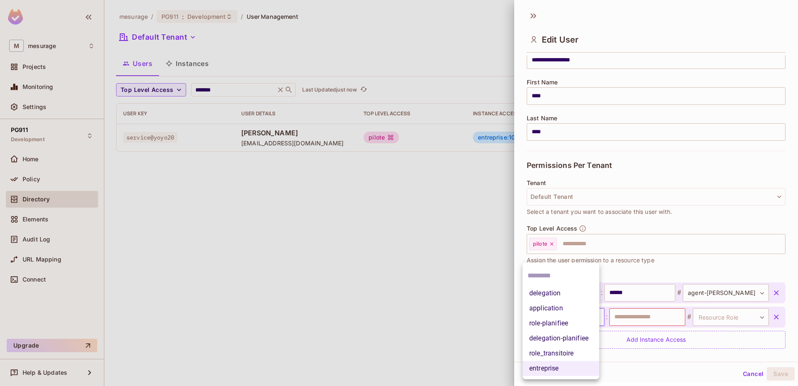
click at [591, 319] on body "**********" at bounding box center [399, 193] width 798 height 386
click at [572, 308] on li "application" at bounding box center [561, 308] width 77 height 15
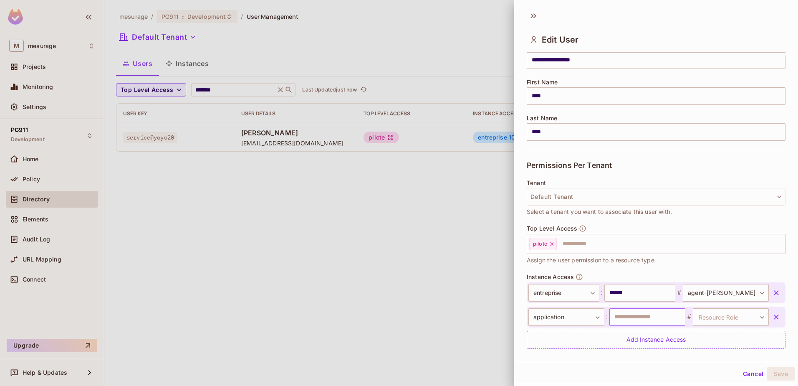
click at [622, 318] on input "text" at bounding box center [647, 317] width 76 height 18
type input "*****"
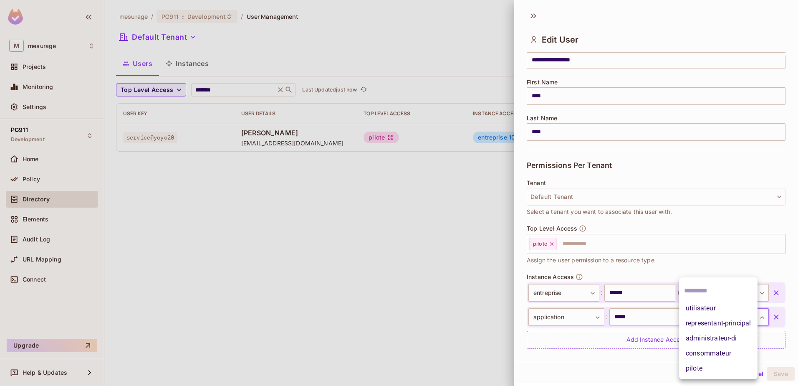
click at [720, 320] on body "**********" at bounding box center [399, 193] width 798 height 386
click at [707, 361] on li "pilote" at bounding box center [718, 368] width 78 height 15
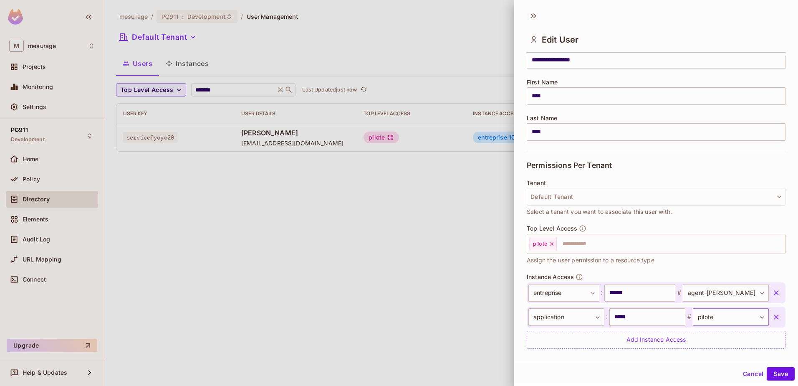
click at [725, 315] on body "**********" at bounding box center [399, 193] width 798 height 386
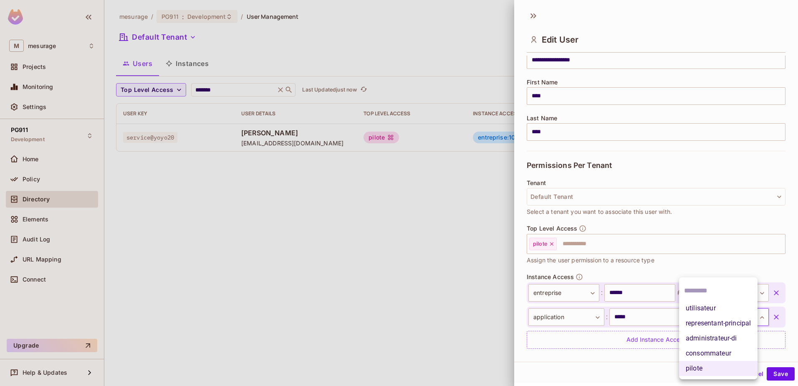
click at [707, 366] on li "pilote" at bounding box center [718, 368] width 78 height 15
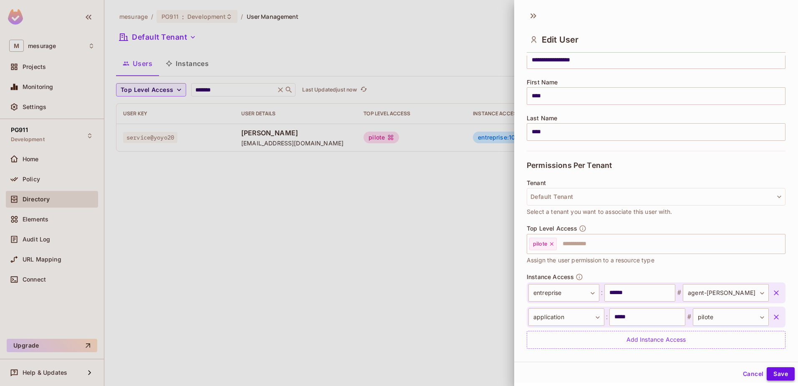
click at [776, 370] on button "Save" at bounding box center [781, 373] width 28 height 13
